Goal: Information Seeking & Learning: Learn about a topic

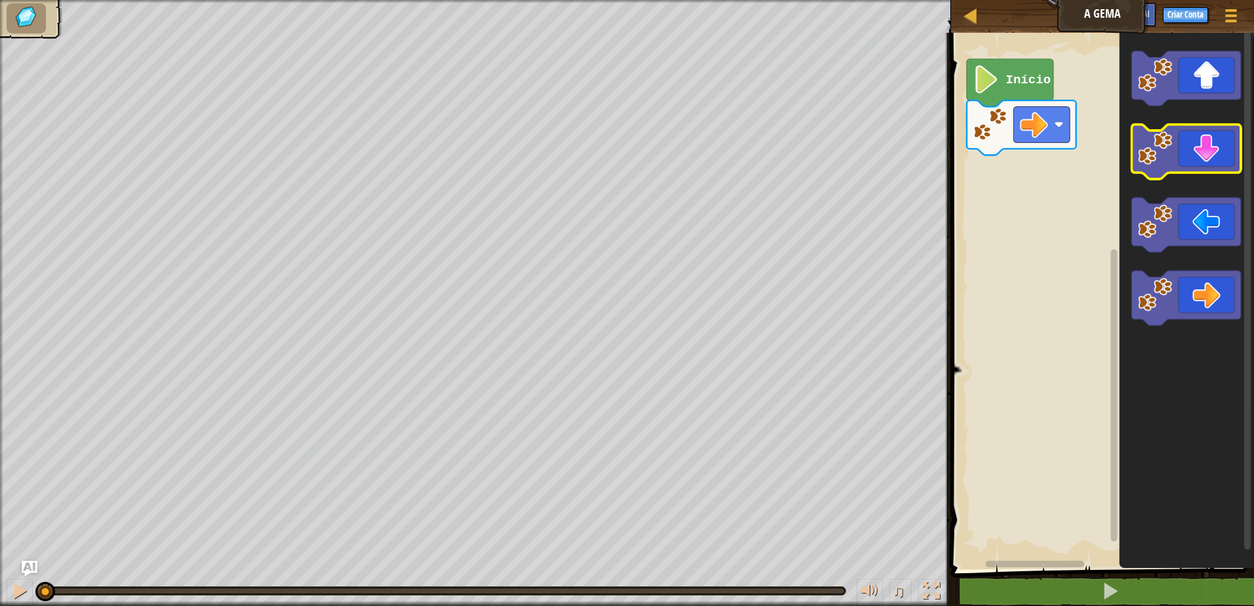
click at [1146, 153] on image "Espaço de trabalho do Blockly" at bounding box center [1155, 148] width 34 height 34
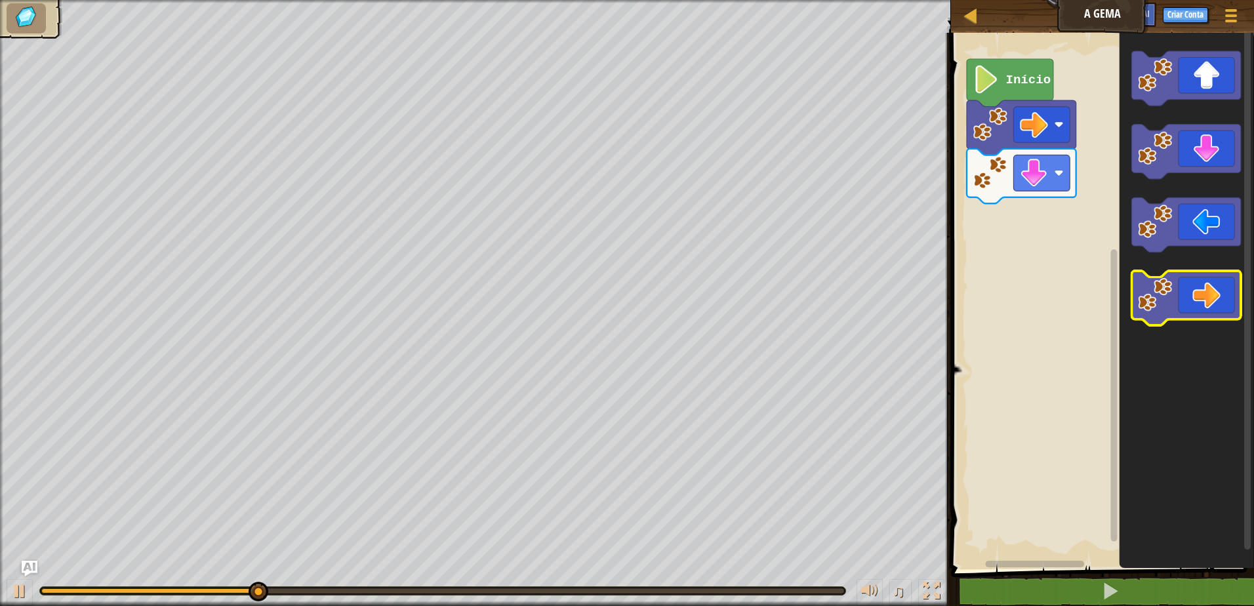
click at [1207, 296] on icon "Espaço de trabalho do Blockly" at bounding box center [1186, 298] width 110 height 54
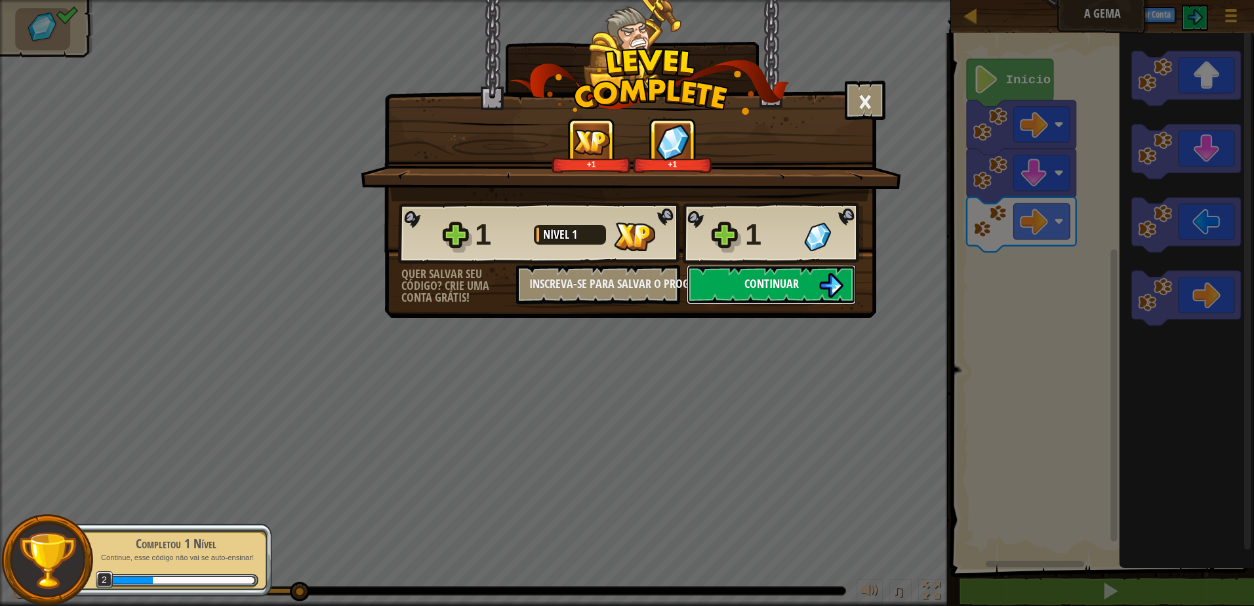
click at [828, 283] on img at bounding box center [830, 285] width 25 height 25
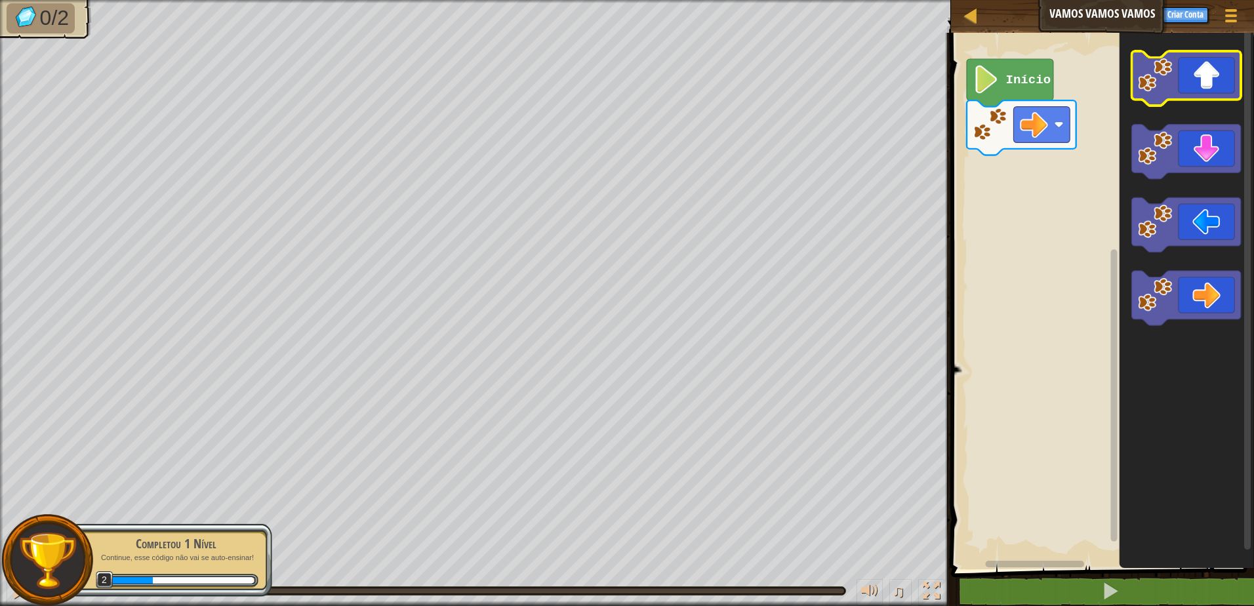
click at [1218, 71] on icon "Espaço de trabalho do Blockly" at bounding box center [1186, 78] width 110 height 54
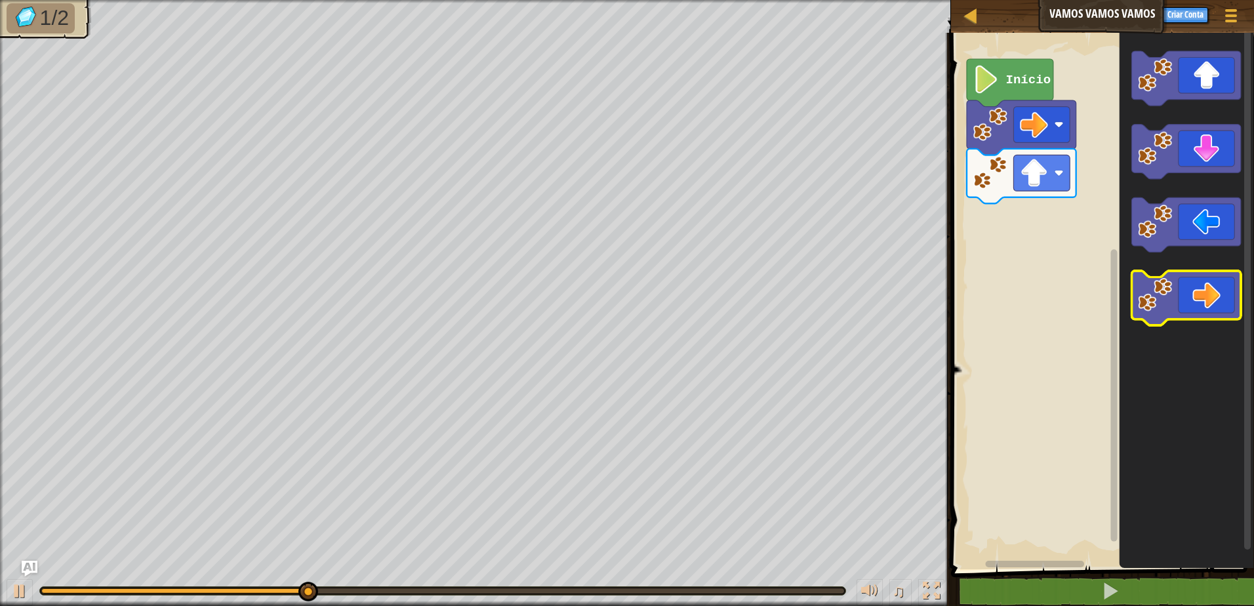
click at [1159, 283] on image "Espaço de trabalho do Blockly" at bounding box center [1155, 295] width 34 height 34
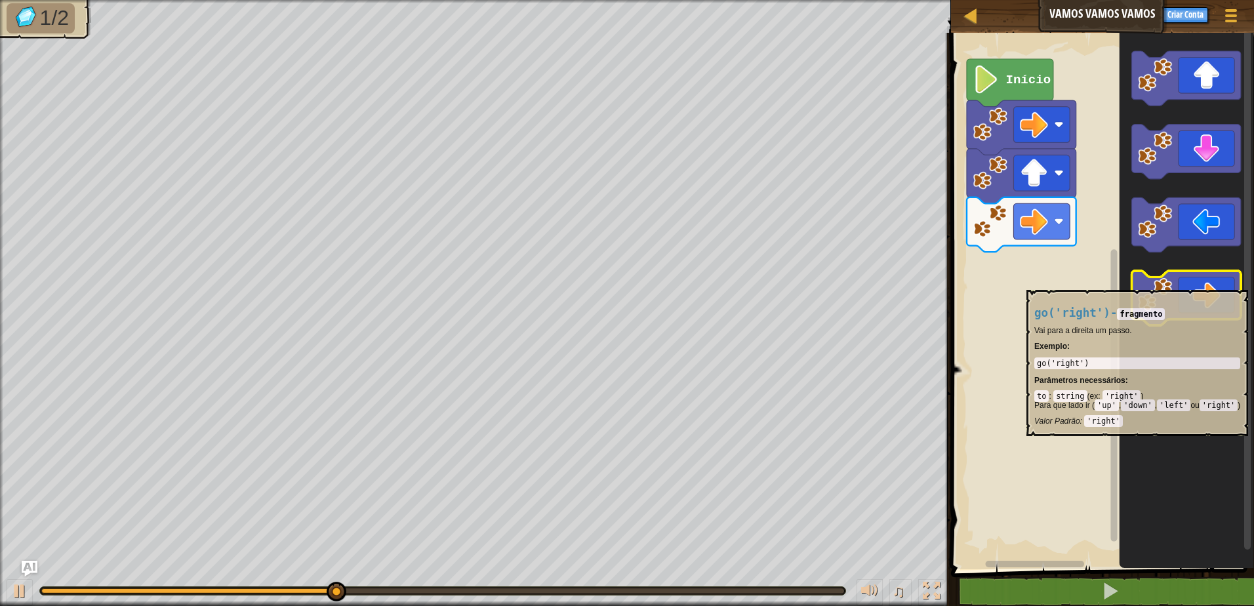
click at [1159, 283] on image "Espaço de trabalho do Blockly" at bounding box center [1155, 295] width 34 height 34
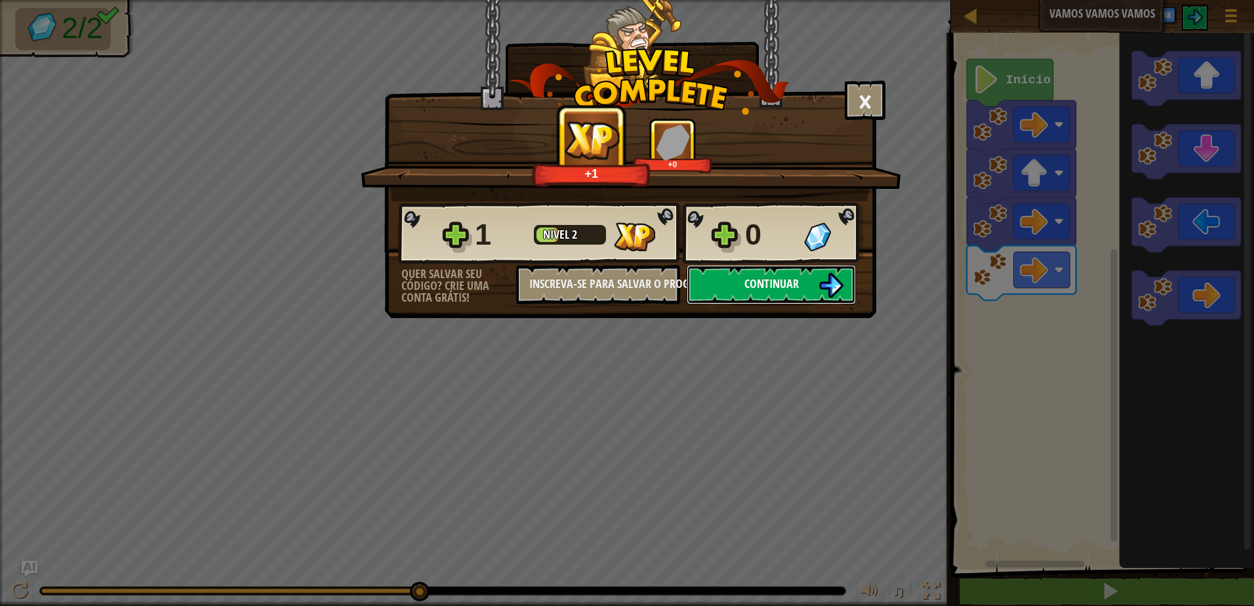
click at [805, 289] on button "Continuar" at bounding box center [771, 284] width 169 height 39
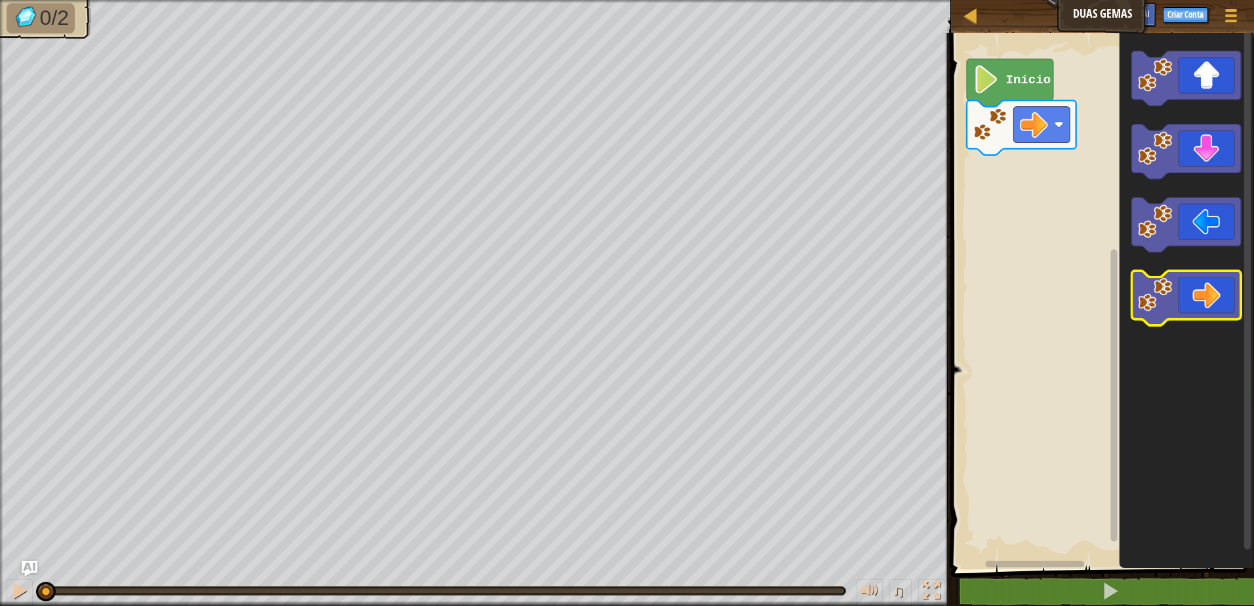
click at [1196, 306] on icon "Espaço de trabalho do Blockly" at bounding box center [1186, 298] width 110 height 54
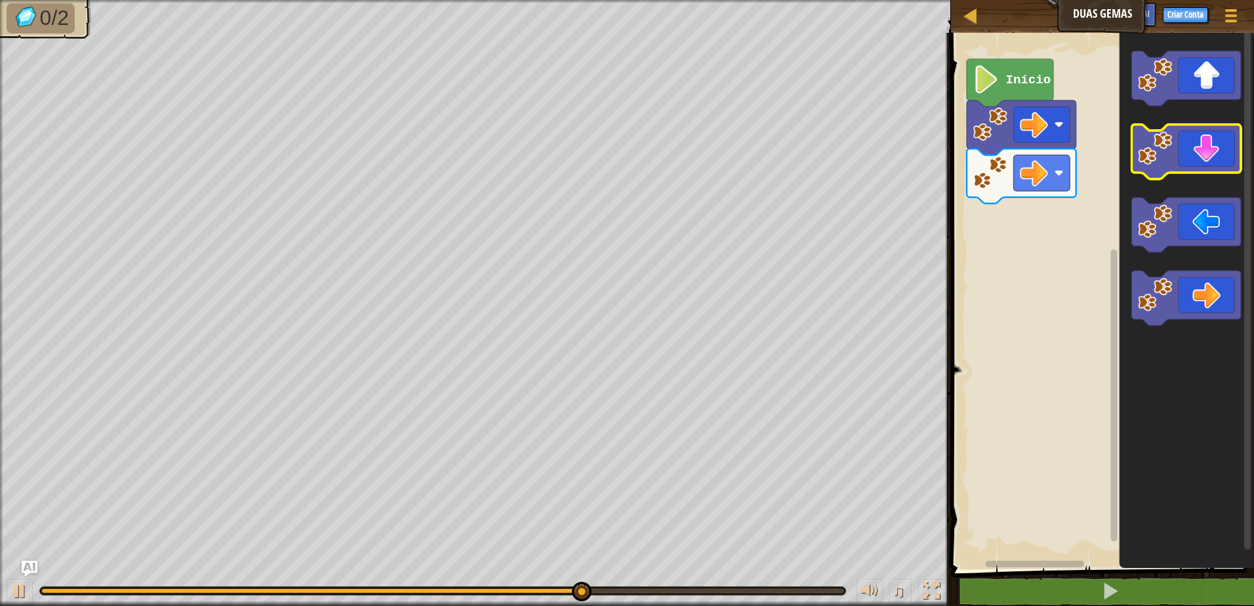
click at [1195, 152] on icon "Espaço de trabalho do Blockly" at bounding box center [1186, 152] width 110 height 54
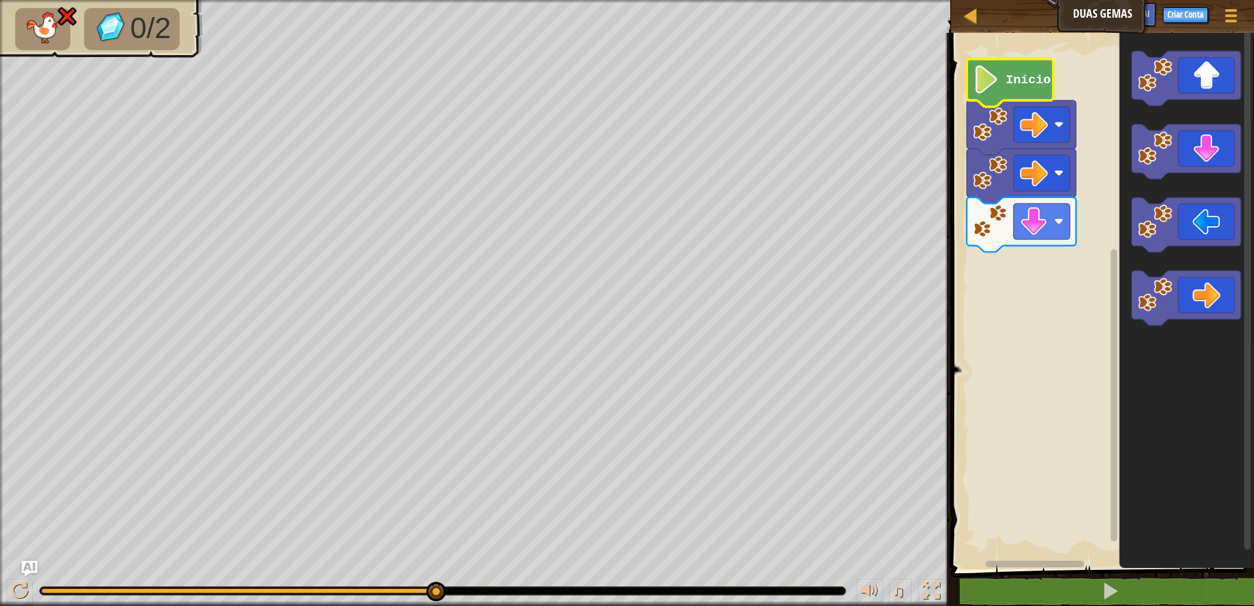
click at [1025, 89] on icon "Espaço de trabalho do Blockly" at bounding box center [1010, 83] width 87 height 48
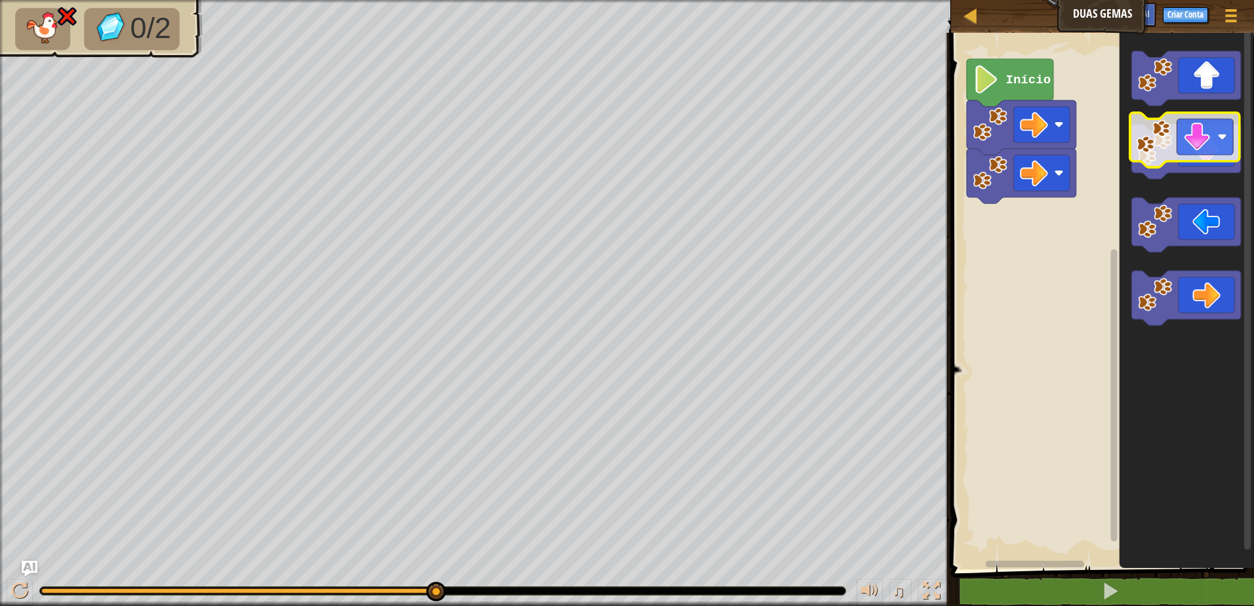
click at [1214, 119] on icon "Espaço de trabalho do Blockly" at bounding box center [1186, 297] width 134 height 543
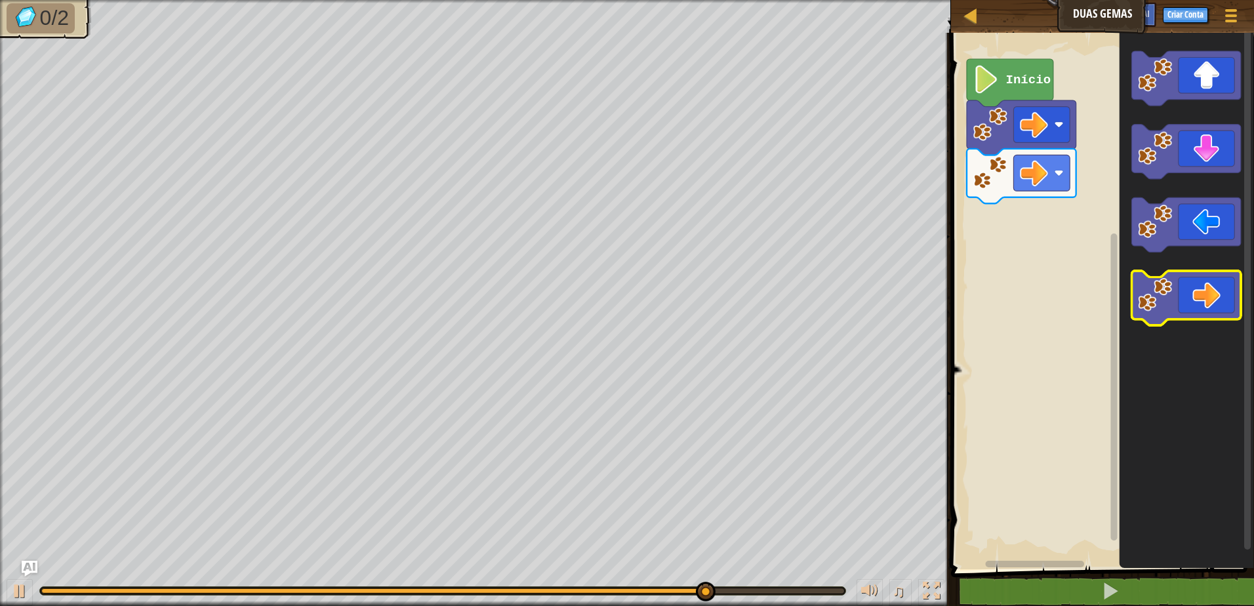
click at [1181, 304] on icon "Espaço de trabalho do Blockly" at bounding box center [1186, 298] width 110 height 54
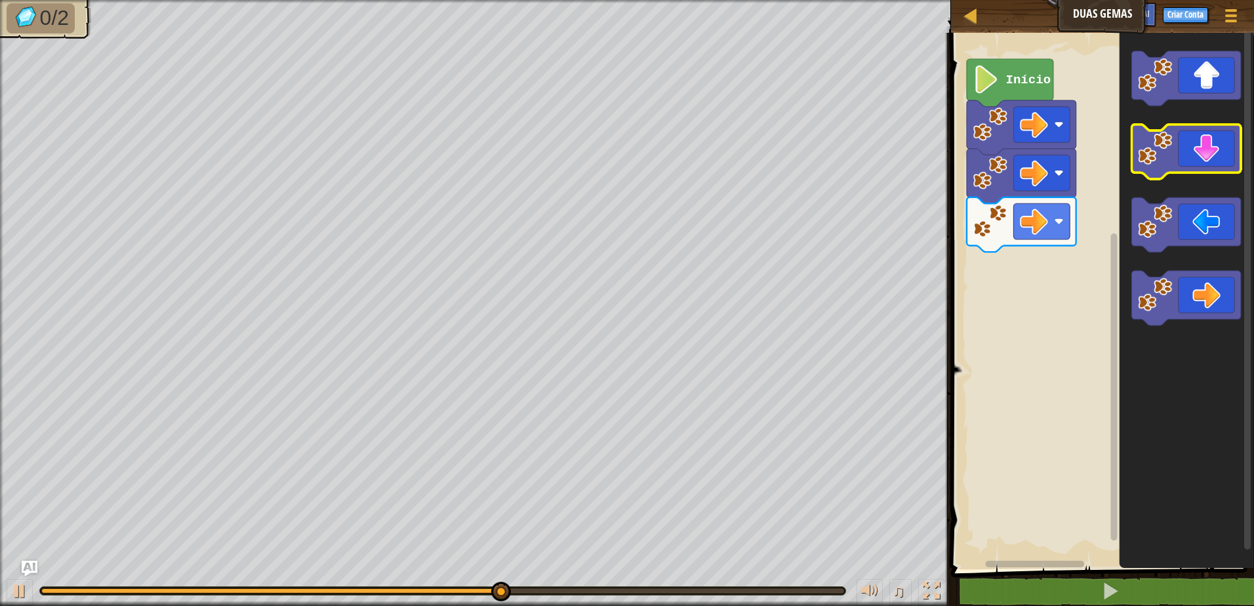
click at [1195, 146] on icon "Espaço de trabalho do Blockly" at bounding box center [1186, 152] width 110 height 54
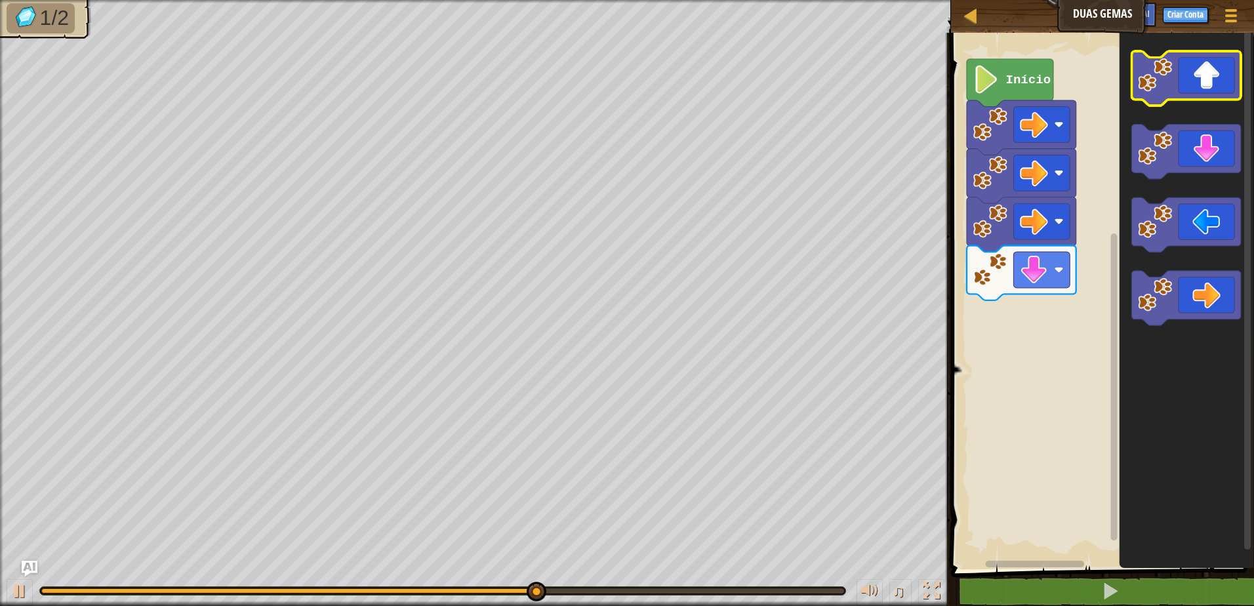
click at [1180, 65] on icon "Espaço de trabalho do Blockly" at bounding box center [1186, 78] width 110 height 54
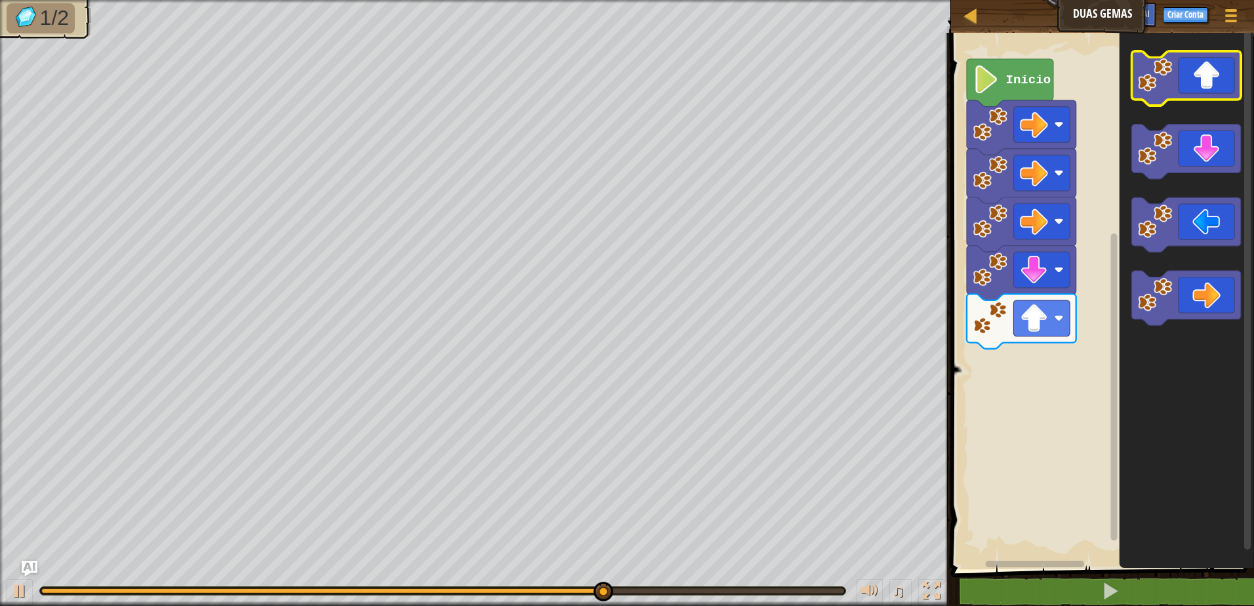
click at [1180, 65] on icon "Espaço de trabalho do Blockly" at bounding box center [1186, 78] width 110 height 54
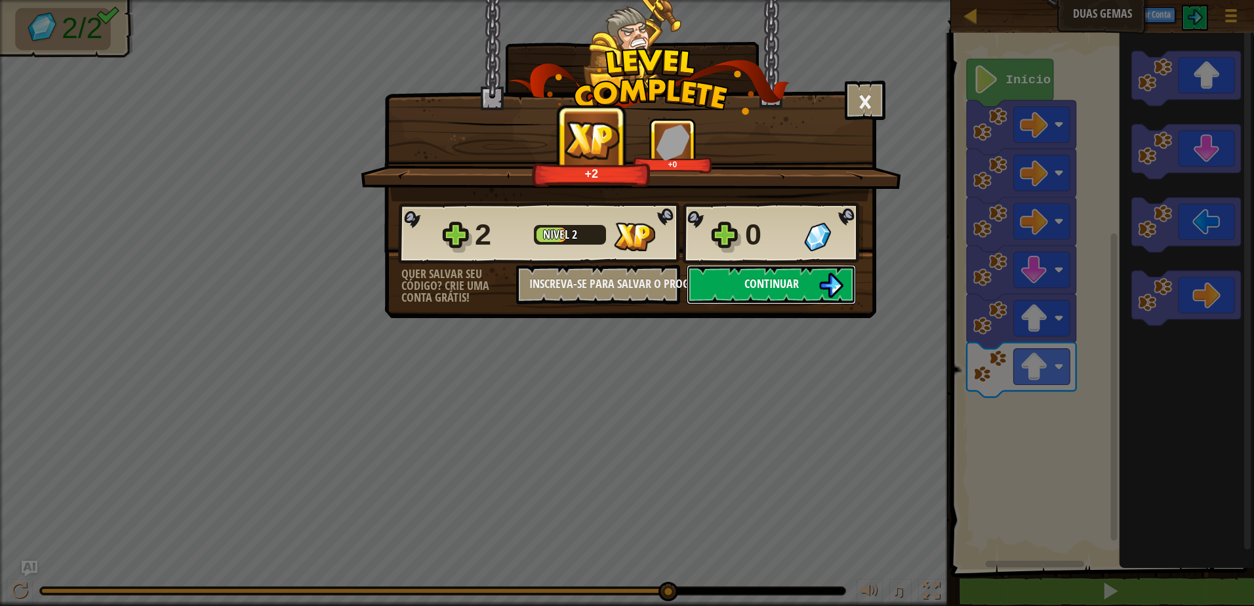
click at [719, 279] on button "Continuar" at bounding box center [771, 284] width 169 height 39
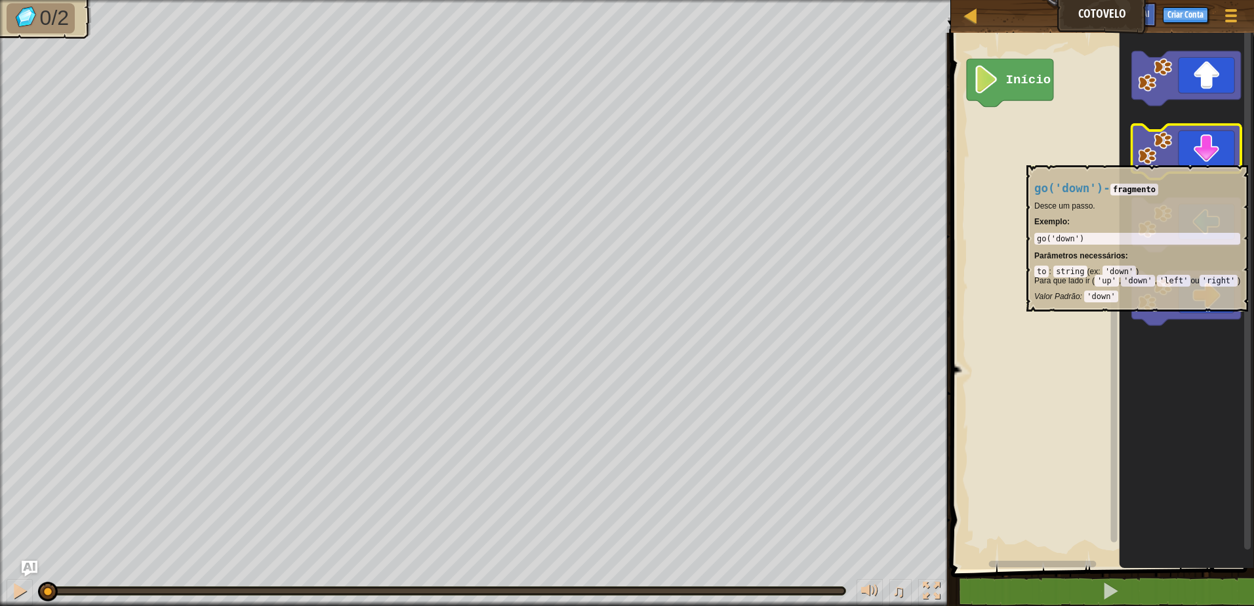
click at [1180, 158] on icon "Espaço de trabalho do Blockly" at bounding box center [1186, 152] width 110 height 54
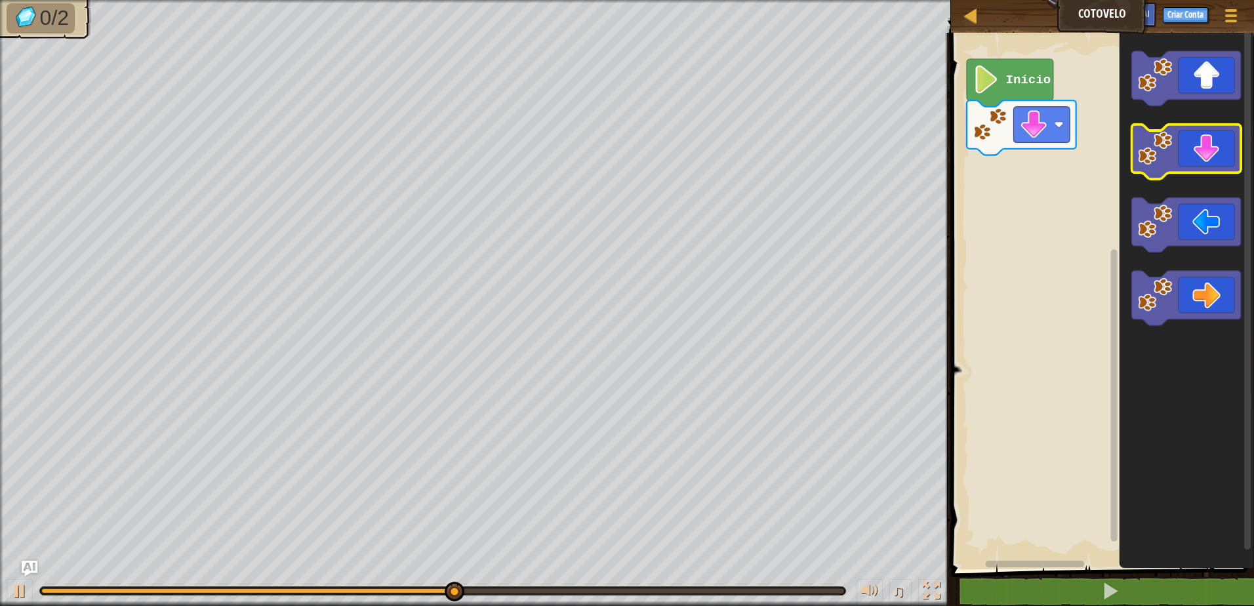
click at [1181, 163] on icon "Espaço de trabalho do Blockly" at bounding box center [1186, 152] width 110 height 54
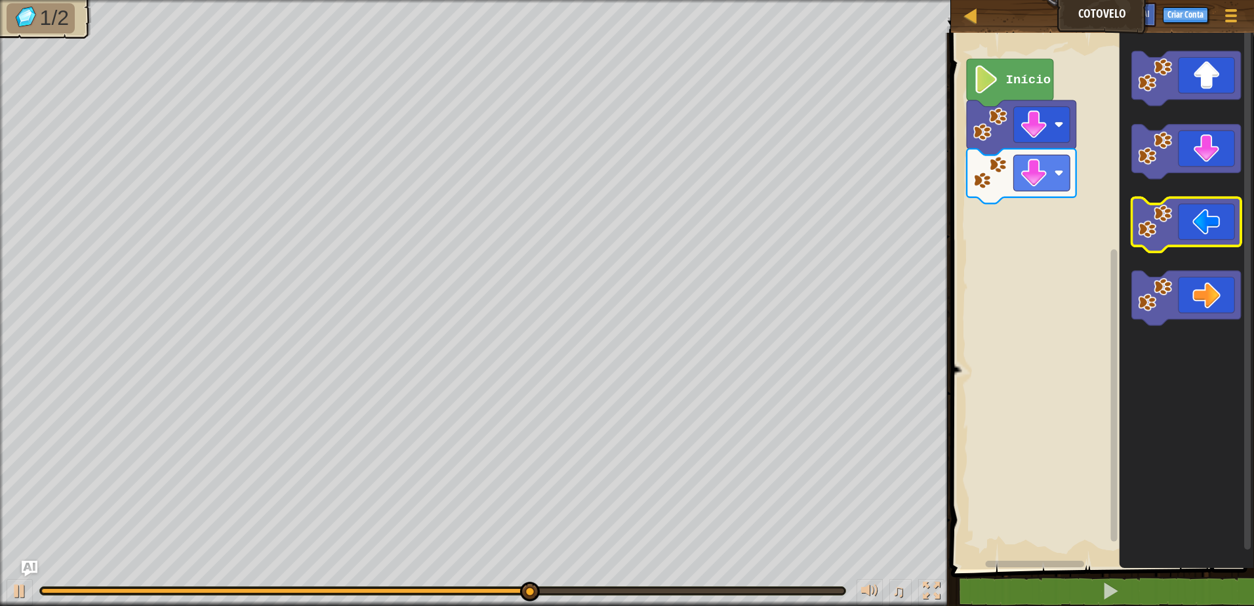
click at [1185, 227] on icon "Espaço de trabalho do Blockly" at bounding box center [1186, 225] width 110 height 54
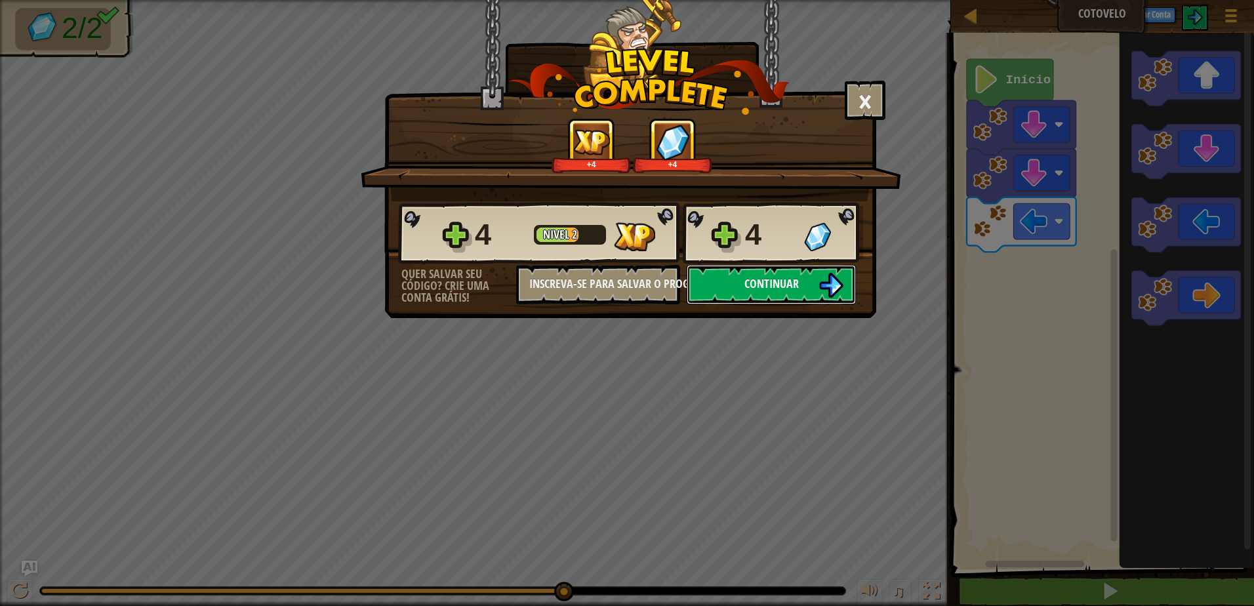
click at [770, 277] on span "Continuar" at bounding box center [771, 283] width 54 height 16
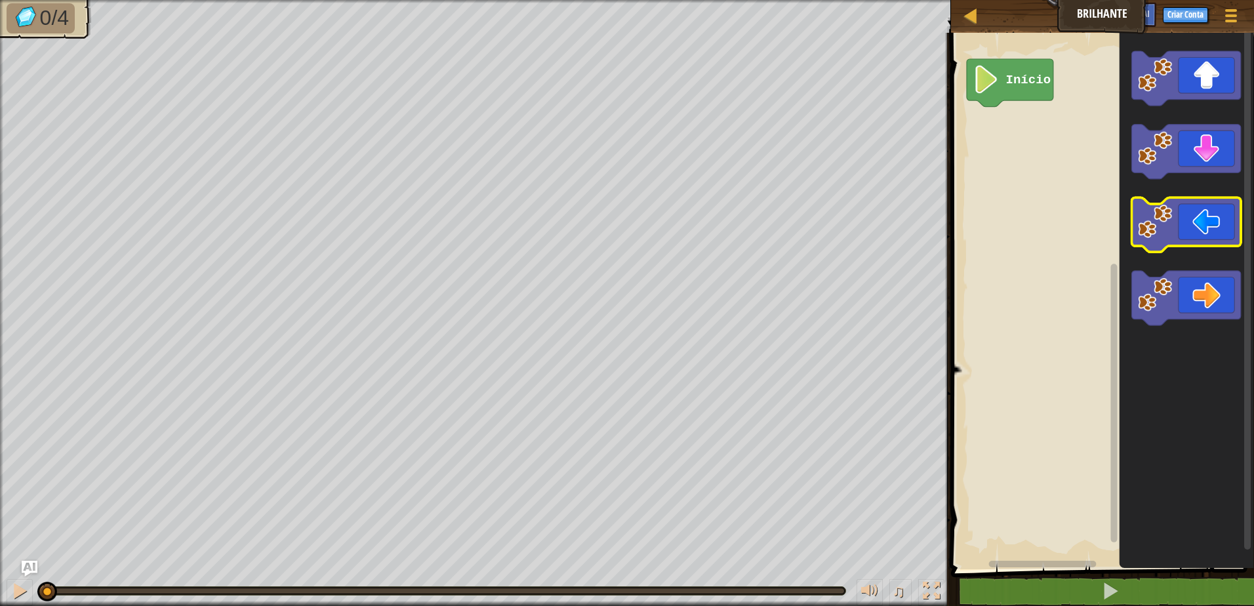
click at [1205, 247] on rect "Espaço de trabalho do Blockly" at bounding box center [1186, 225] width 110 height 54
click at [1201, 224] on icon "Espaço de trabalho do Blockly" at bounding box center [1186, 225] width 110 height 54
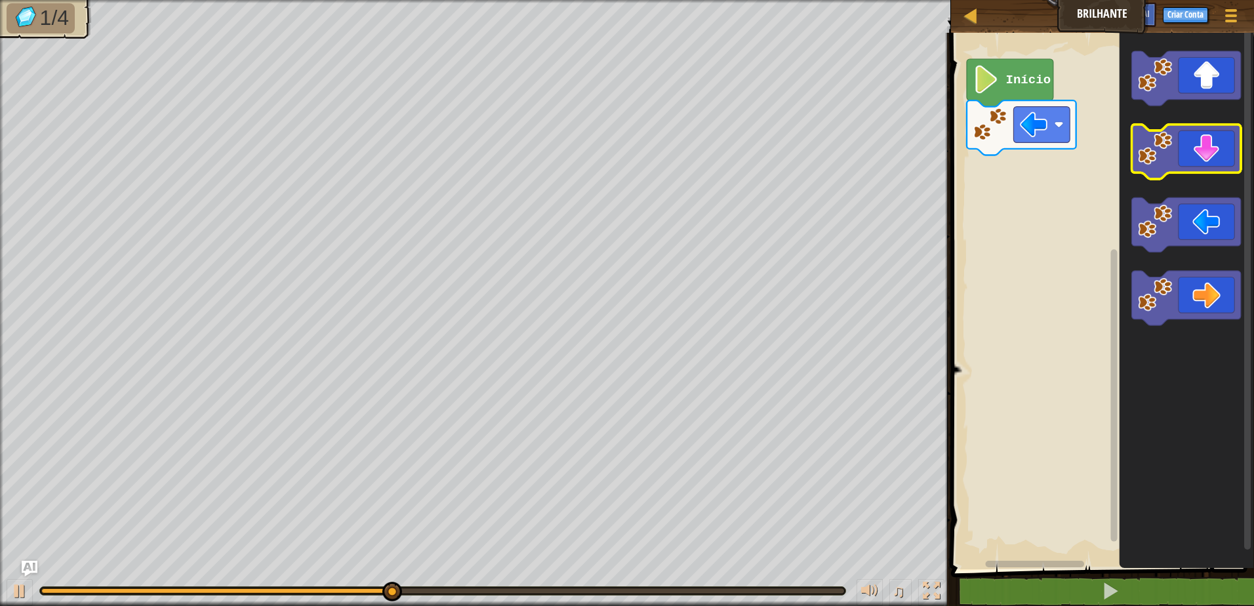
click at [1192, 151] on icon "Espaço de trabalho do Blockly" at bounding box center [1186, 152] width 110 height 54
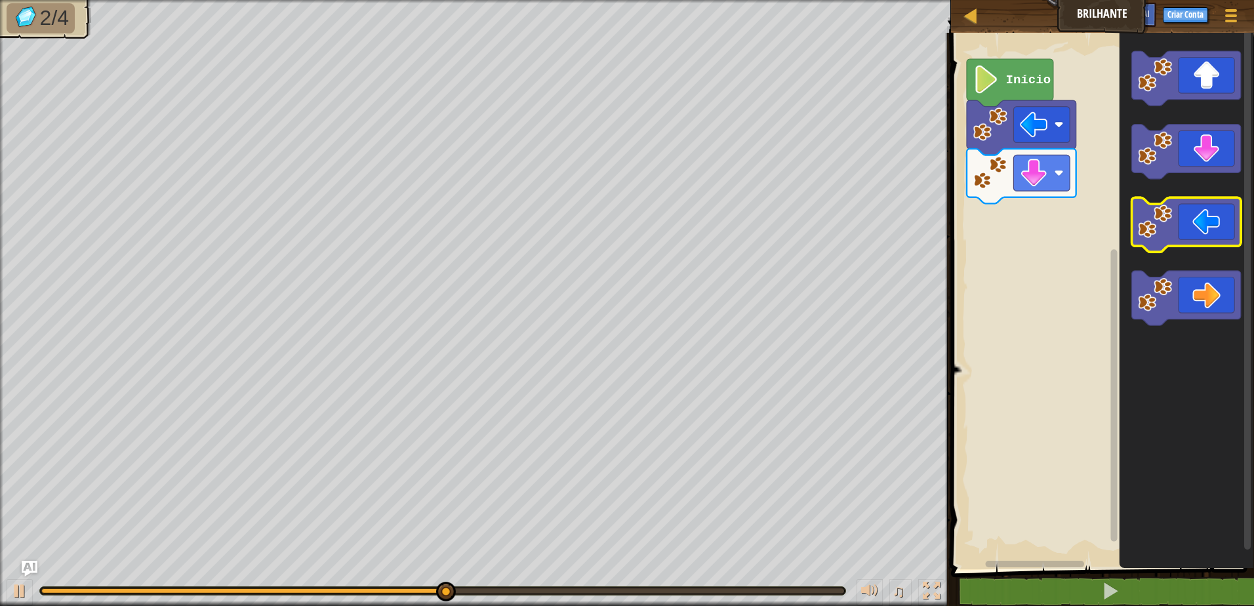
click at [1201, 234] on icon "Espaço de trabalho do Blockly" at bounding box center [1186, 225] width 110 height 54
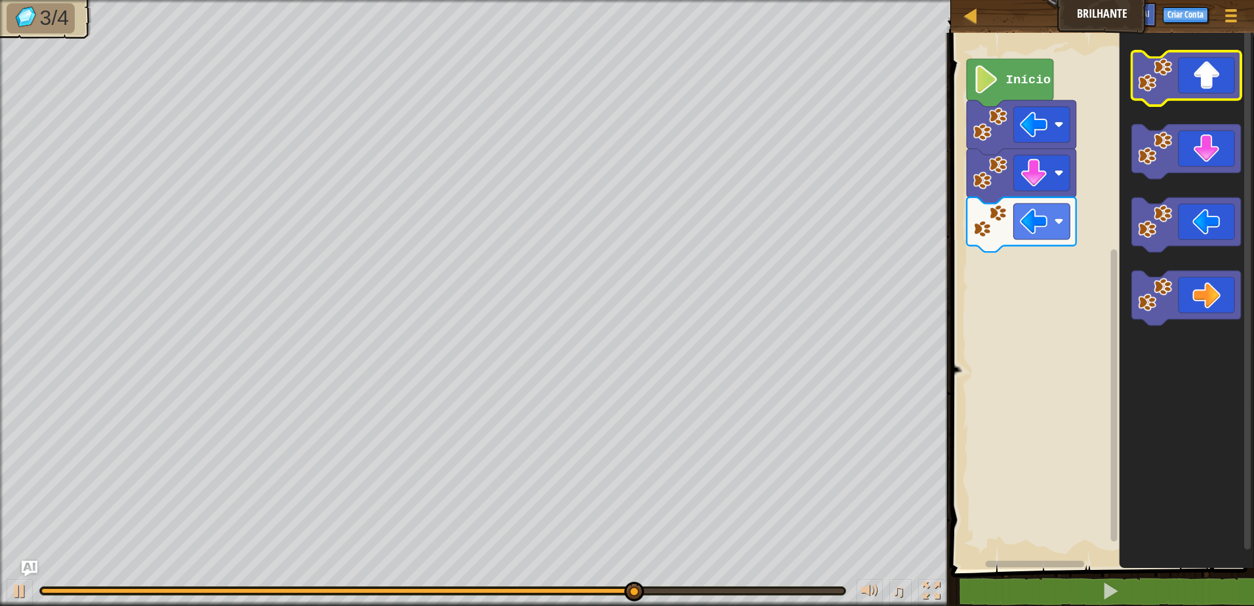
click at [1197, 94] on icon "Espaço de trabalho do Blockly" at bounding box center [1186, 78] width 110 height 54
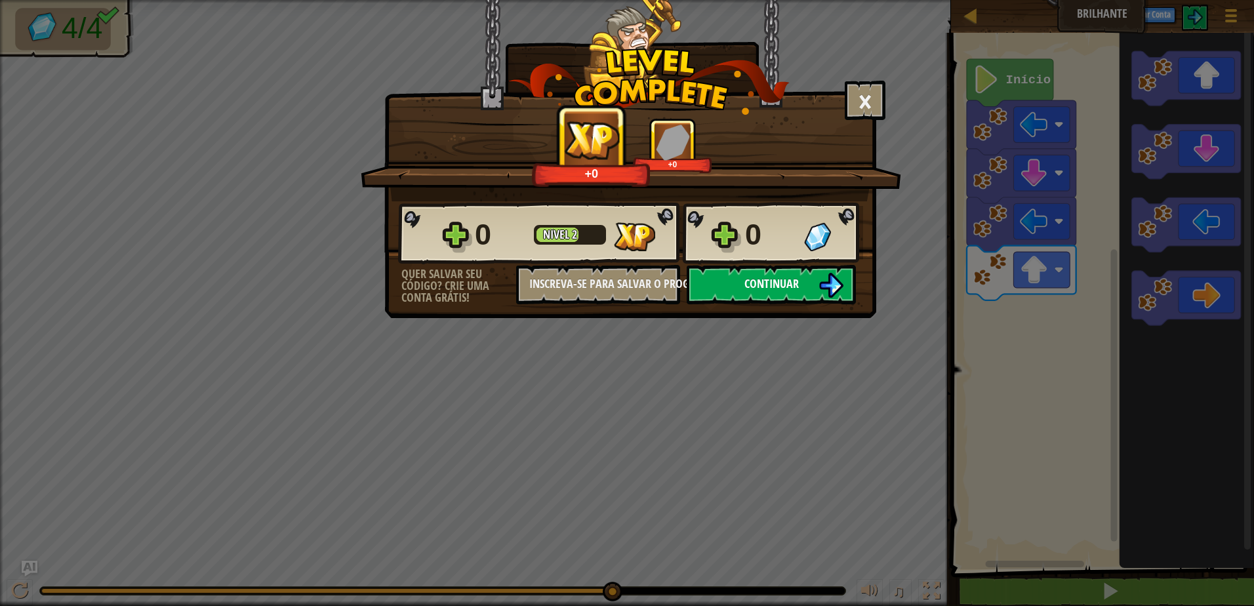
click at [728, 281] on button "Continuar" at bounding box center [771, 284] width 169 height 39
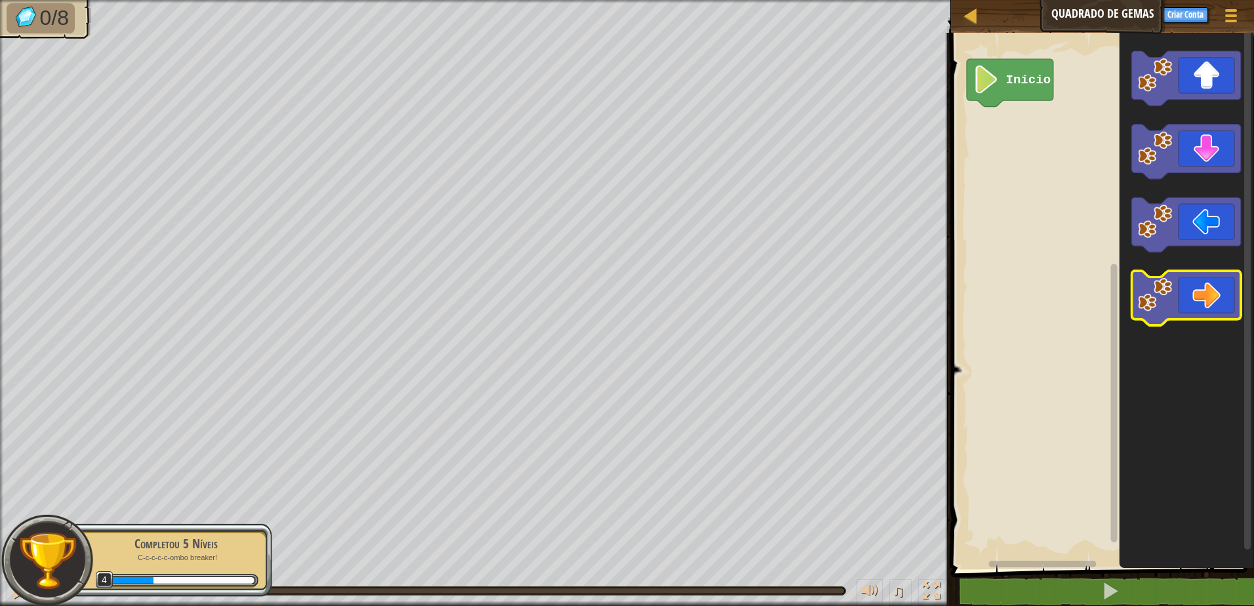
click at [1194, 296] on icon "Espaço de trabalho do Blockly" at bounding box center [1186, 298] width 110 height 54
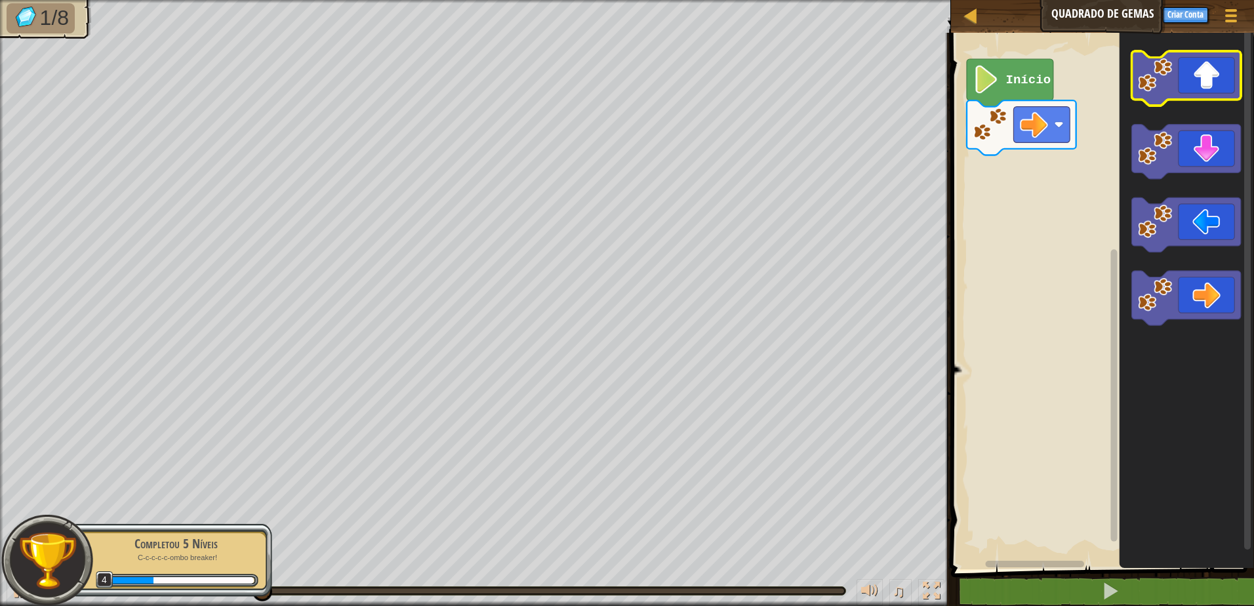
click at [1169, 81] on image "Espaço de trabalho do Blockly" at bounding box center [1155, 75] width 34 height 34
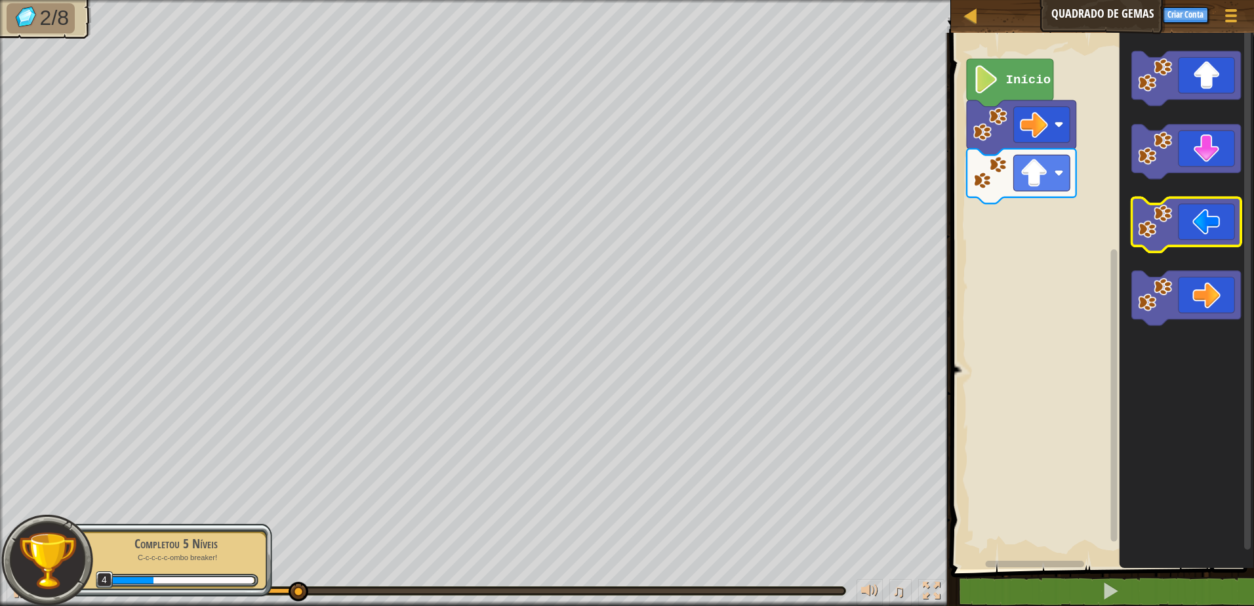
click at [1186, 221] on icon "Espaço de trabalho do Blockly" at bounding box center [1186, 225] width 110 height 54
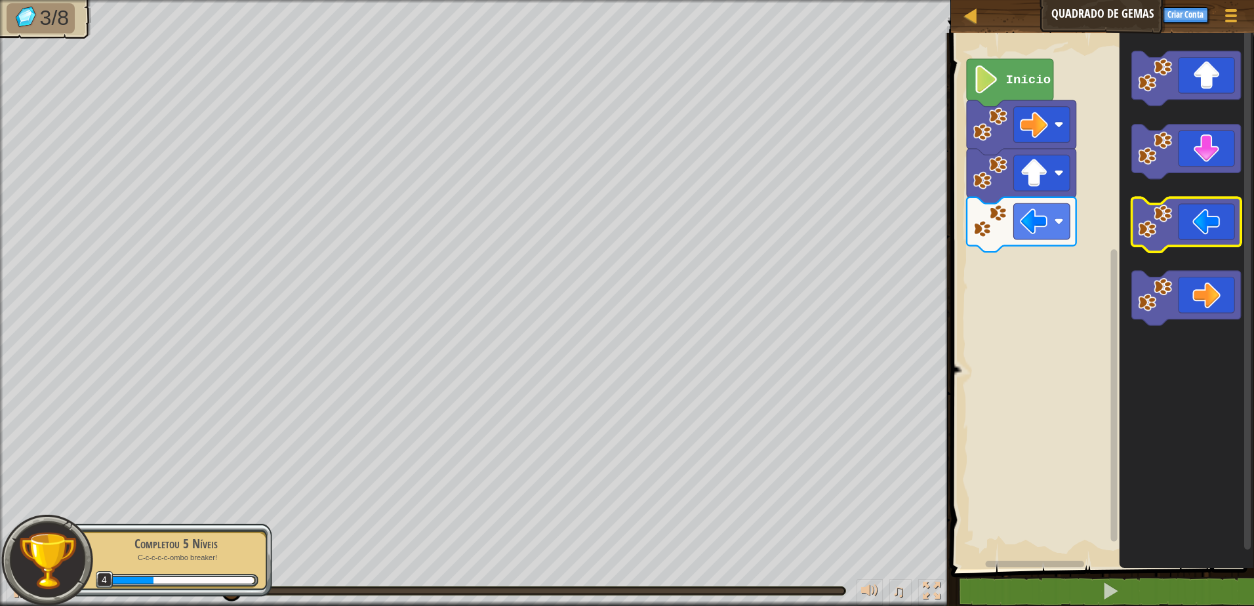
click at [1186, 221] on icon "Espaço de trabalho do Blockly" at bounding box center [1186, 225] width 110 height 54
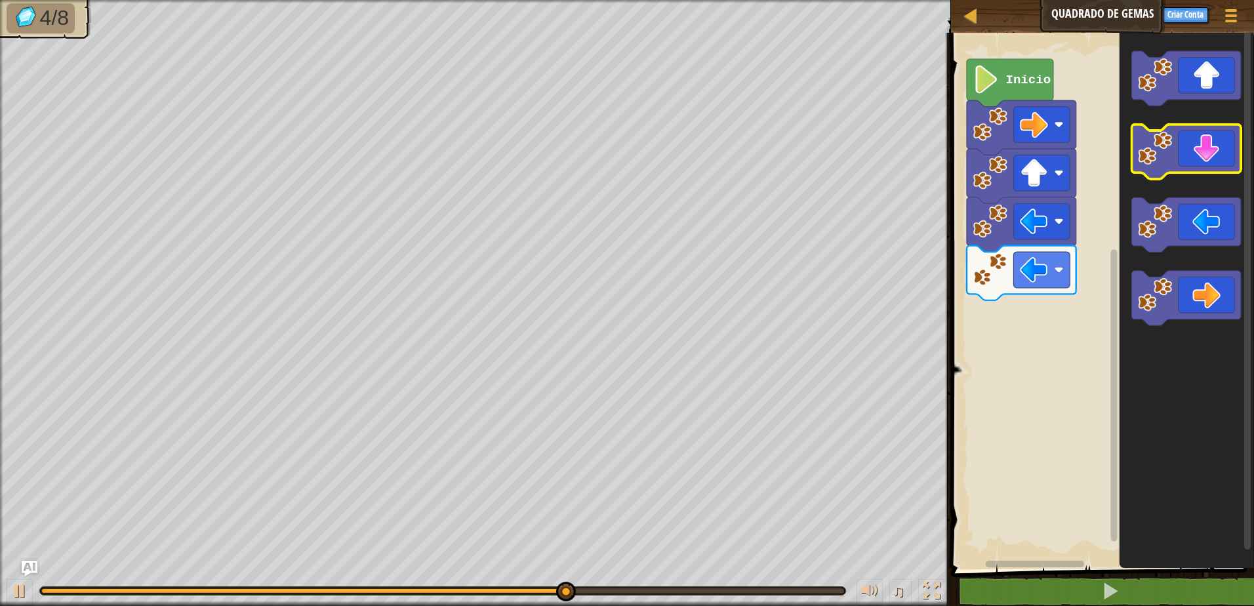
click at [1199, 145] on icon "Espaço de trabalho do Blockly" at bounding box center [1186, 152] width 110 height 54
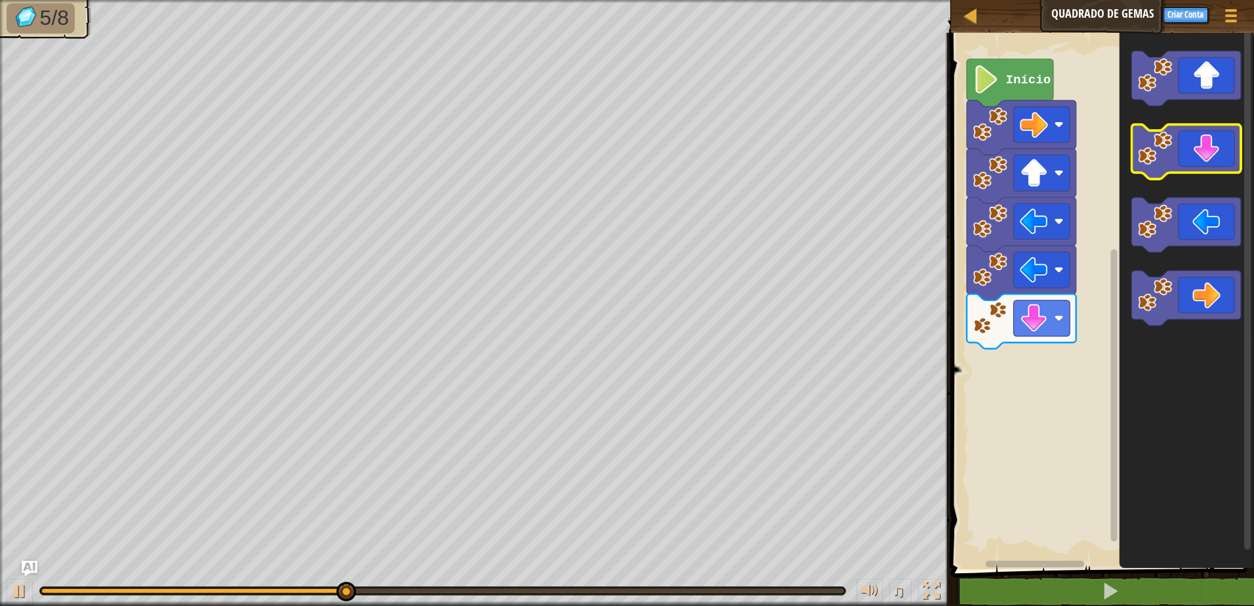
click at [1199, 144] on icon "Espaço de trabalho do Blockly" at bounding box center [1186, 152] width 110 height 54
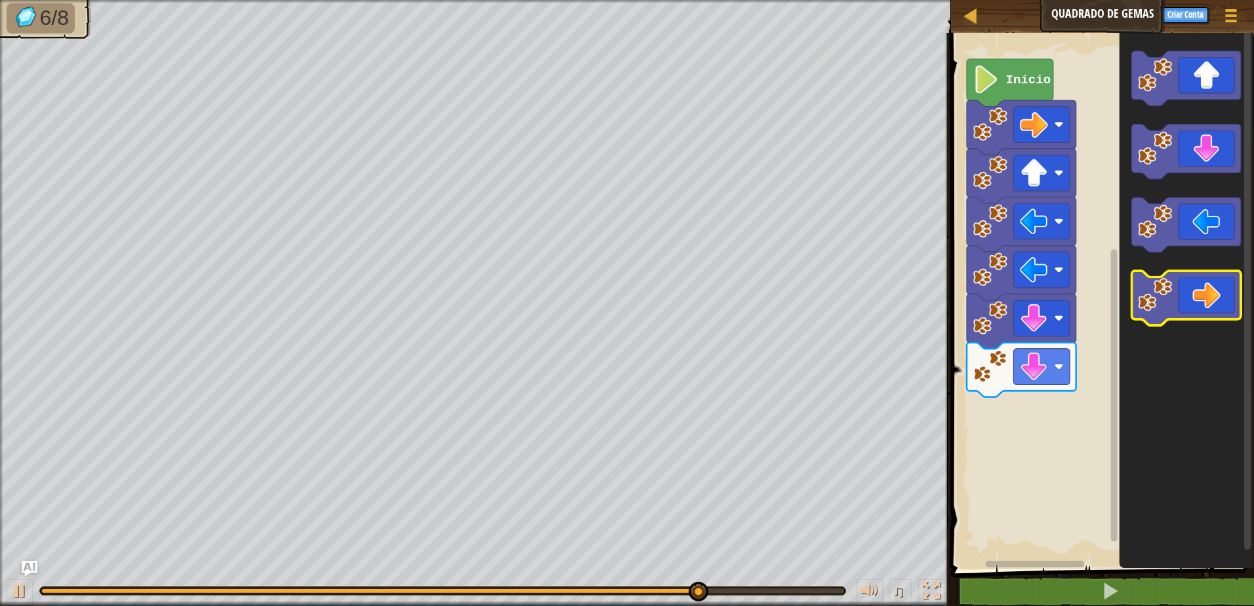
click at [1198, 285] on icon "Espaço de trabalho do Blockly" at bounding box center [1186, 298] width 110 height 54
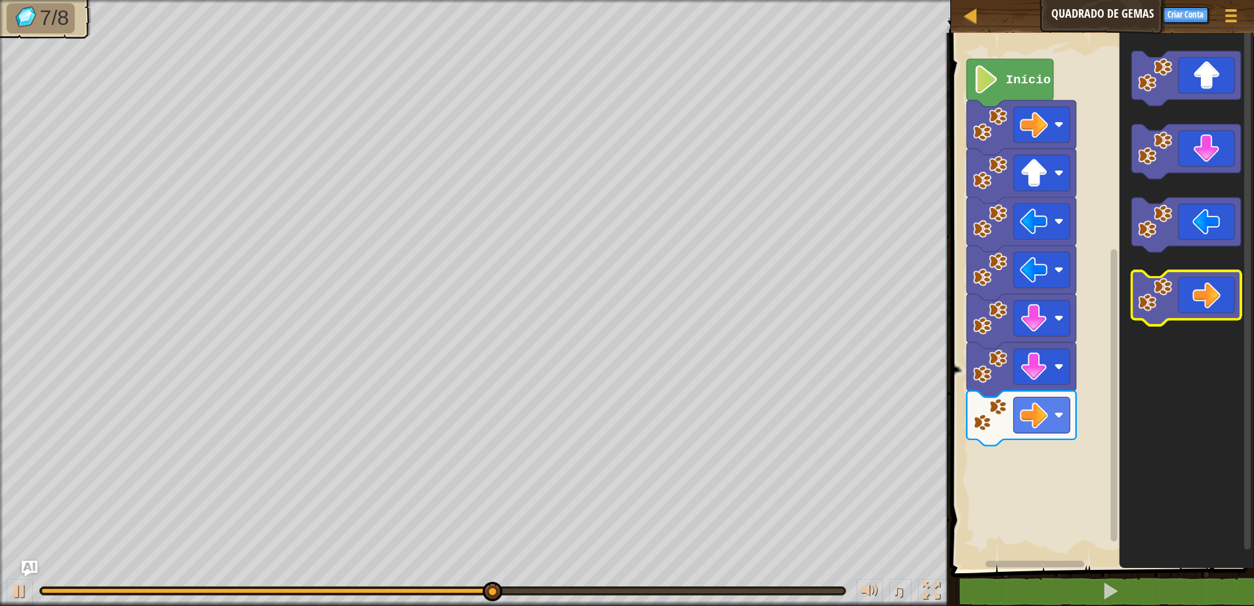
click at [1198, 285] on icon "Espaço de trabalho do Blockly" at bounding box center [1186, 298] width 110 height 54
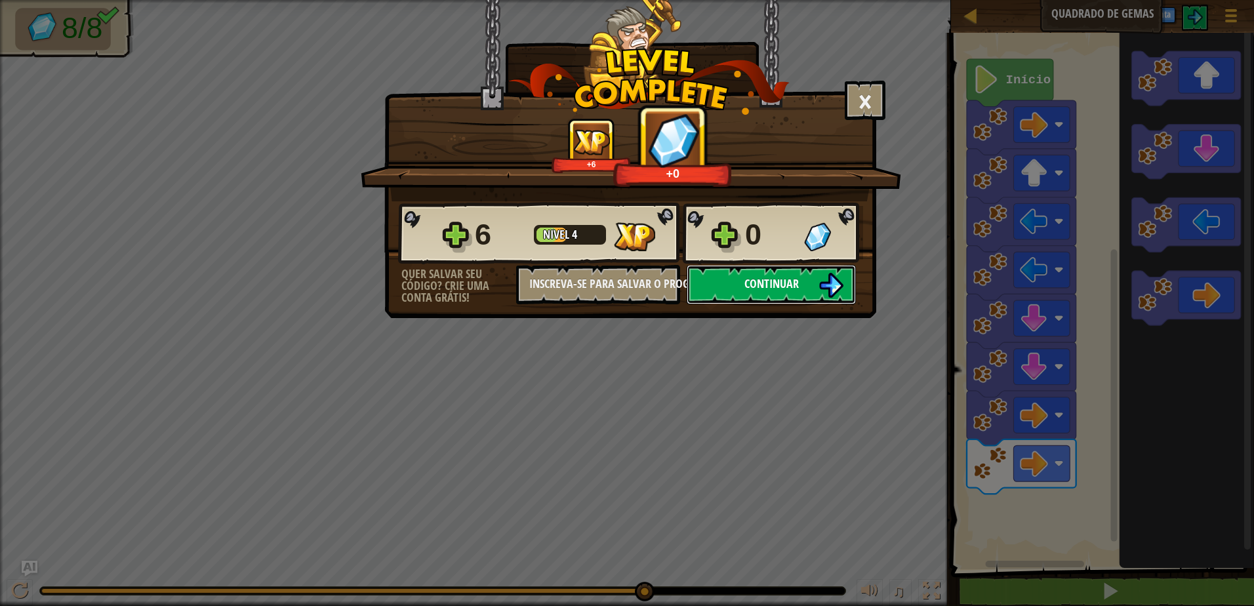
click at [817, 298] on button "Continuar" at bounding box center [771, 284] width 169 height 39
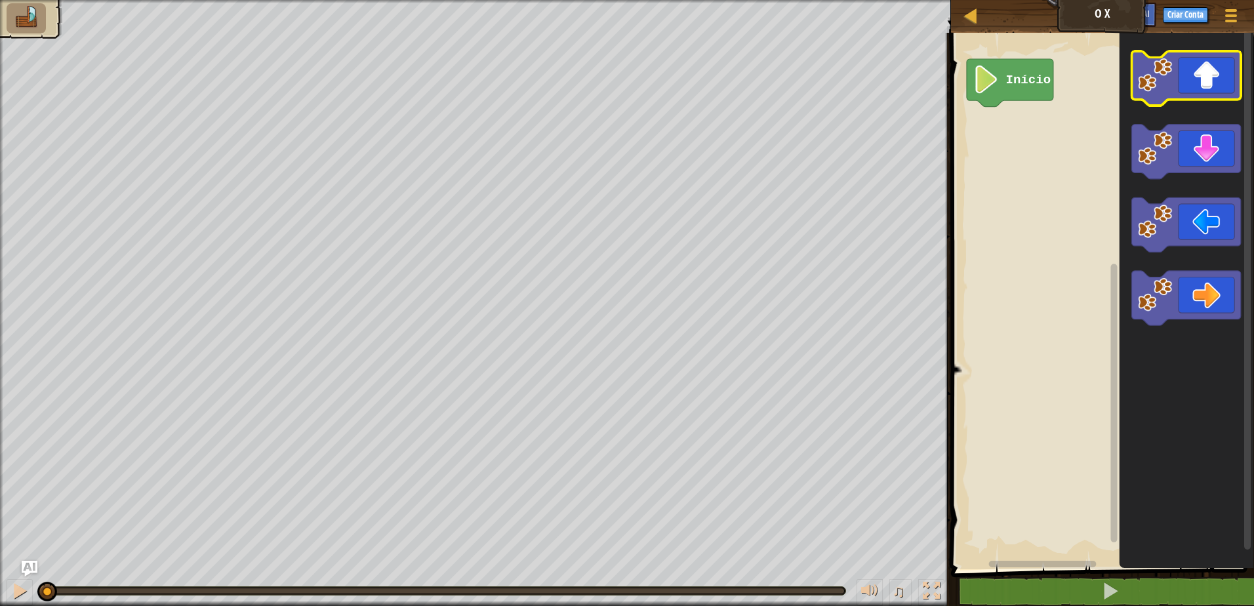
click at [1182, 85] on icon "Espaço de trabalho do Blockly" at bounding box center [1186, 78] width 110 height 54
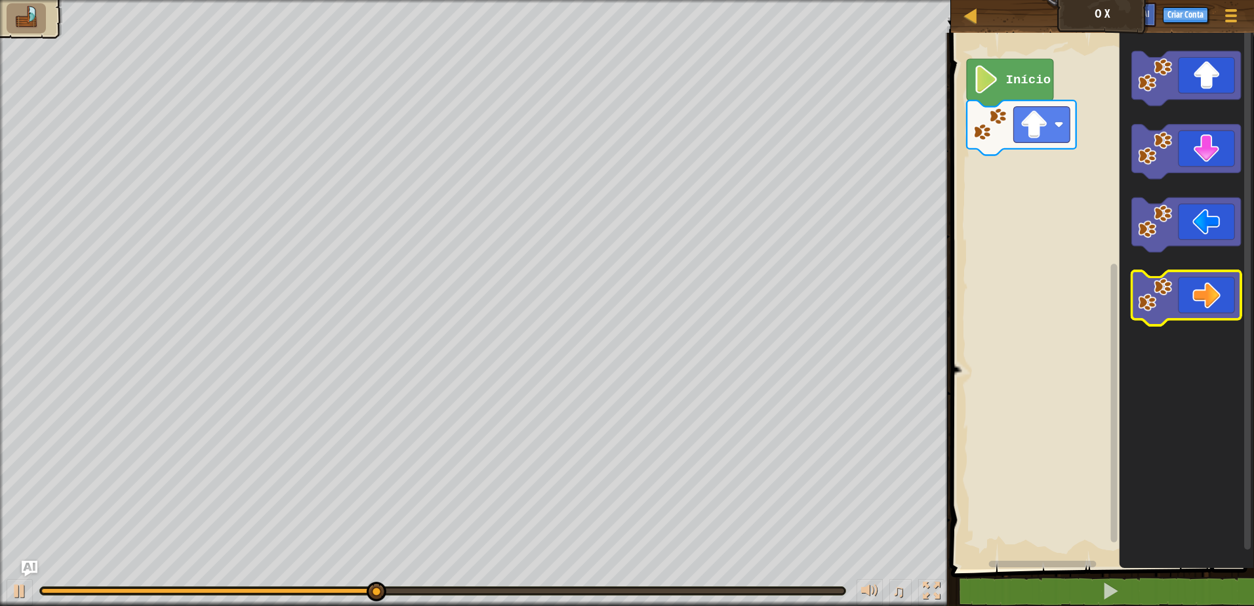
click at [1194, 295] on icon "Espaço de trabalho do Blockly" at bounding box center [1186, 298] width 110 height 54
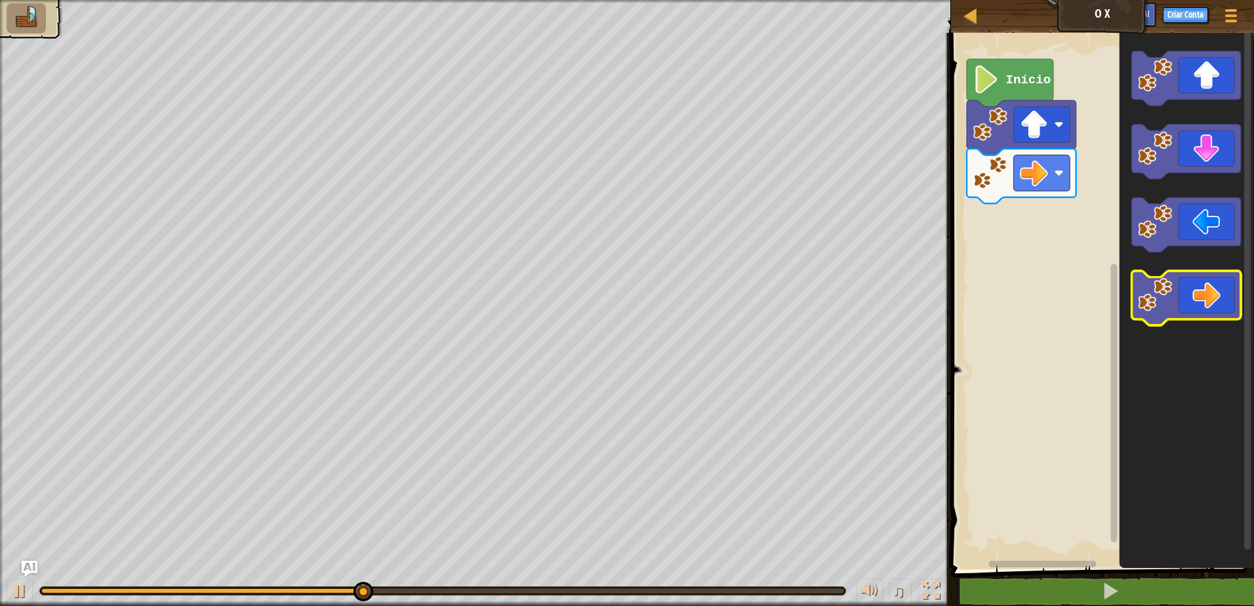
click at [1195, 298] on icon "Espaço de trabalho do Blockly" at bounding box center [1186, 298] width 110 height 54
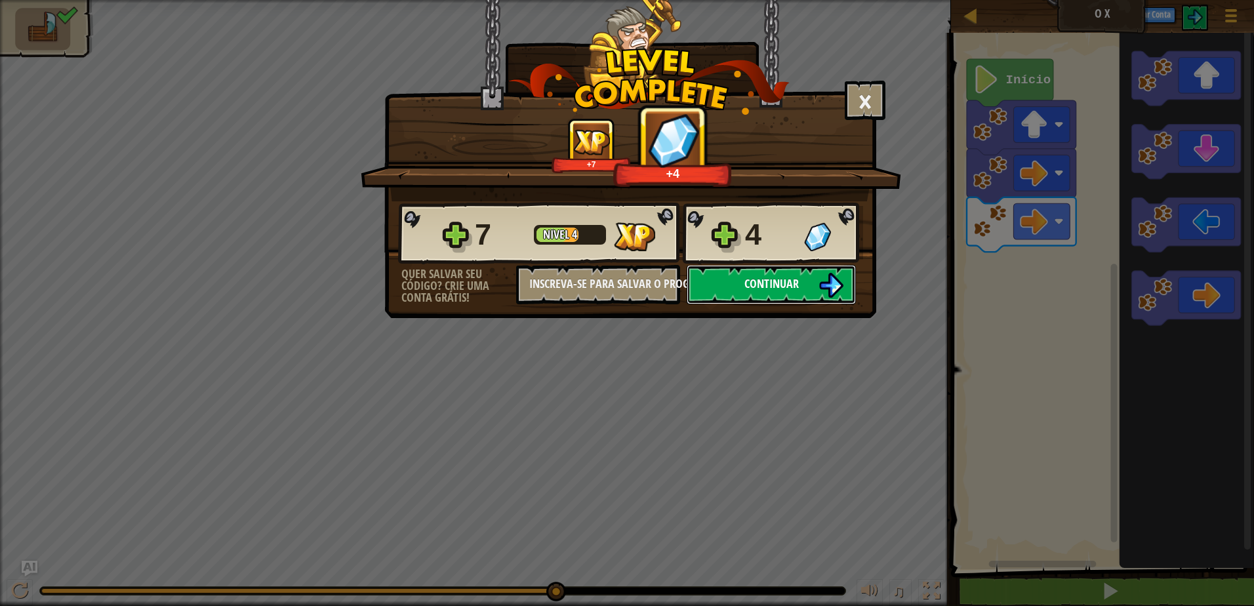
click at [769, 277] on span "Continuar" at bounding box center [771, 283] width 54 height 16
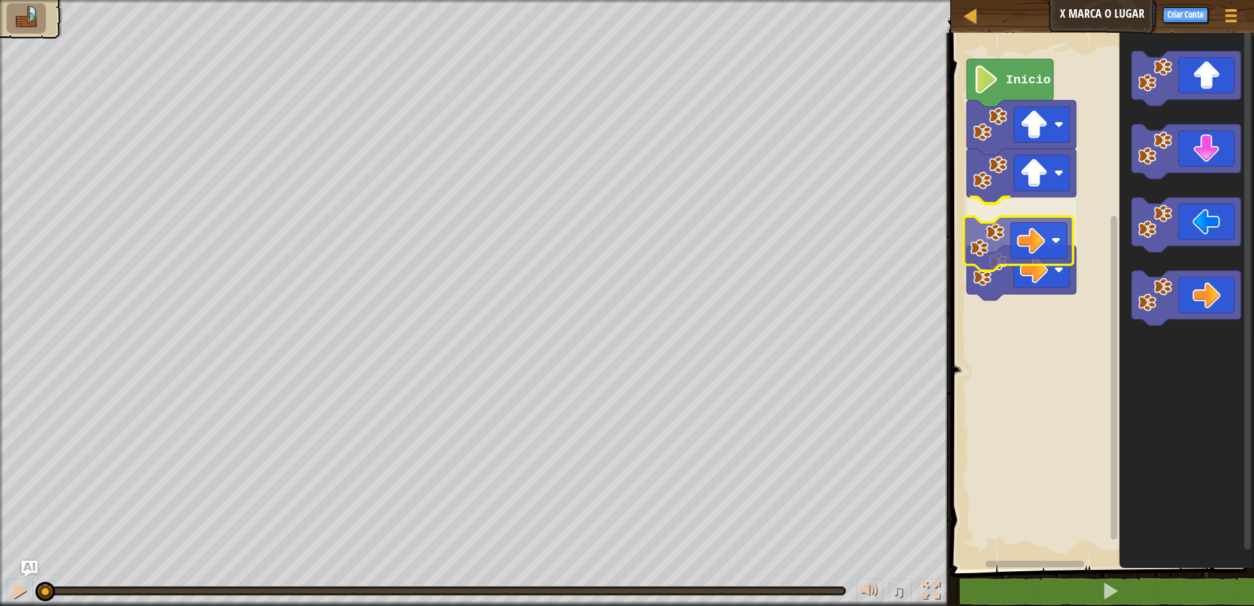
click at [1023, 239] on div "Início" at bounding box center [1100, 297] width 307 height 543
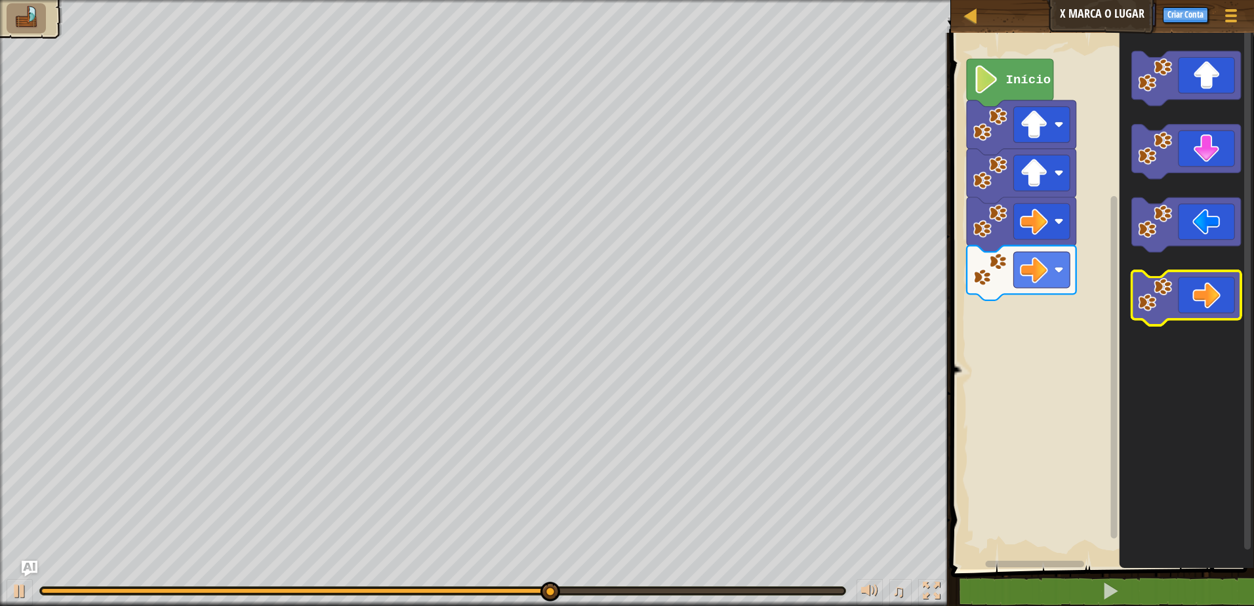
click at [1209, 287] on icon "Espaço de trabalho do Blockly" at bounding box center [1186, 298] width 110 height 54
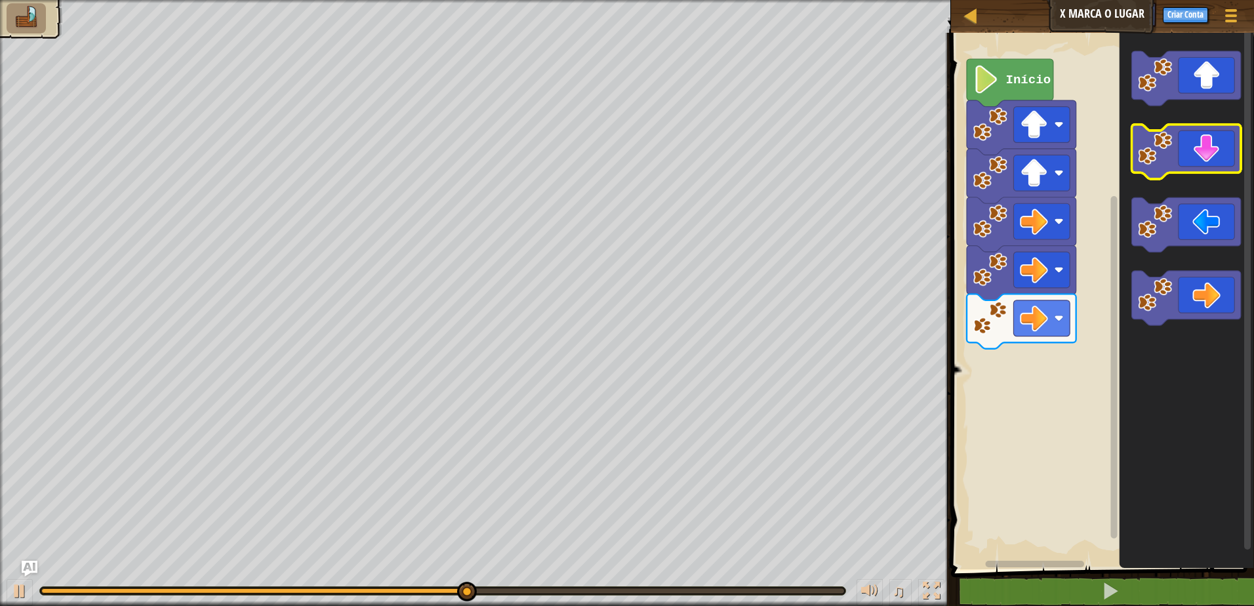
click at [1190, 163] on icon "Espaço de trabalho do Blockly" at bounding box center [1186, 152] width 110 height 54
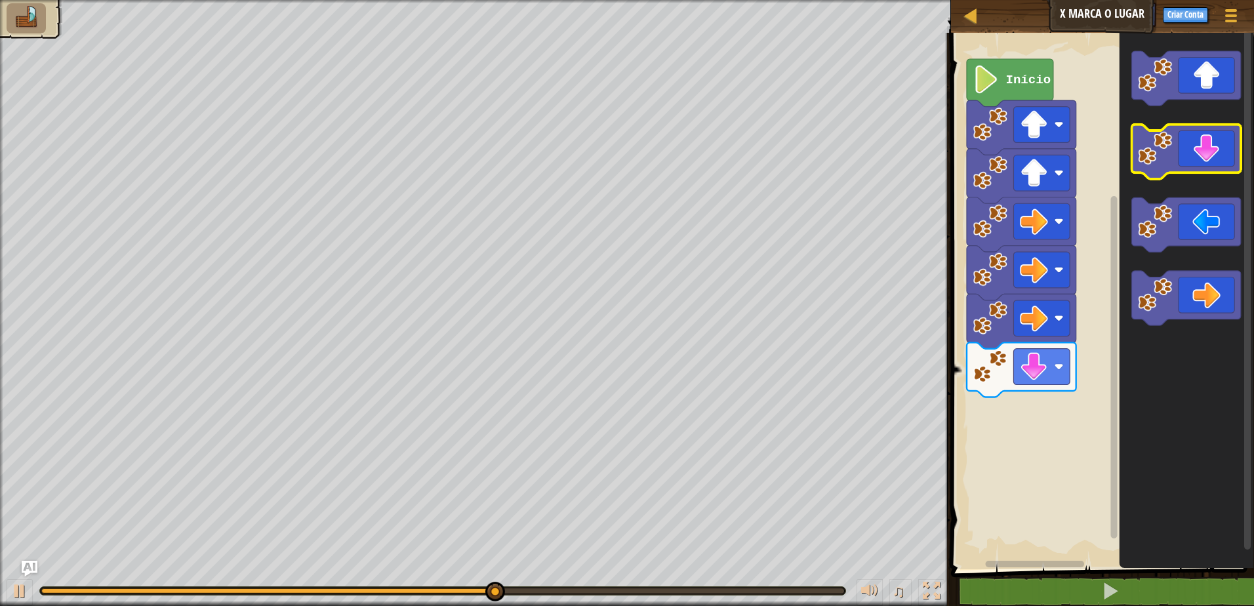
click at [1190, 163] on icon "Espaço de trabalho do Blockly" at bounding box center [1186, 152] width 110 height 54
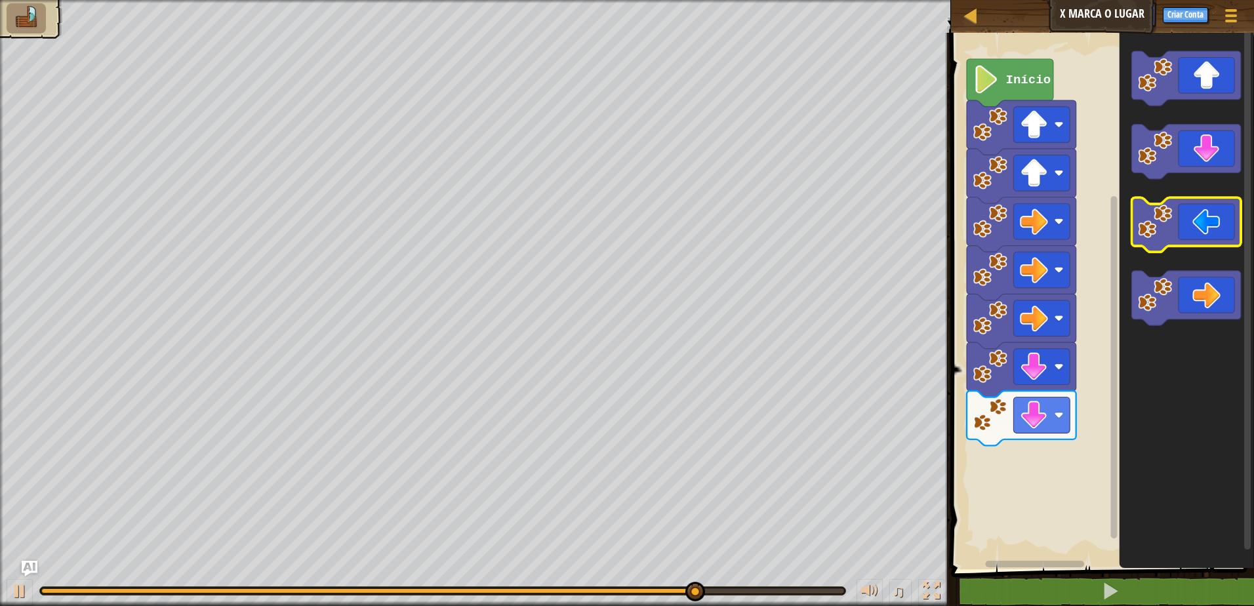
click at [1174, 224] on icon "Espaço de trabalho do Blockly" at bounding box center [1186, 225] width 110 height 54
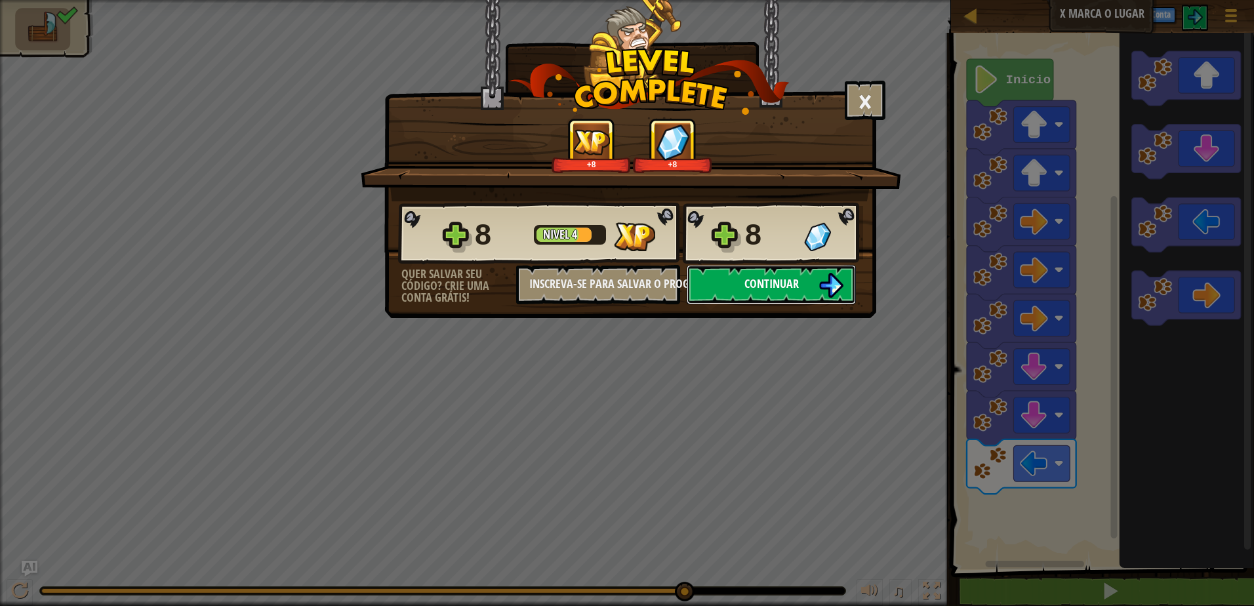
click at [725, 277] on button "Continuar" at bounding box center [771, 284] width 169 height 39
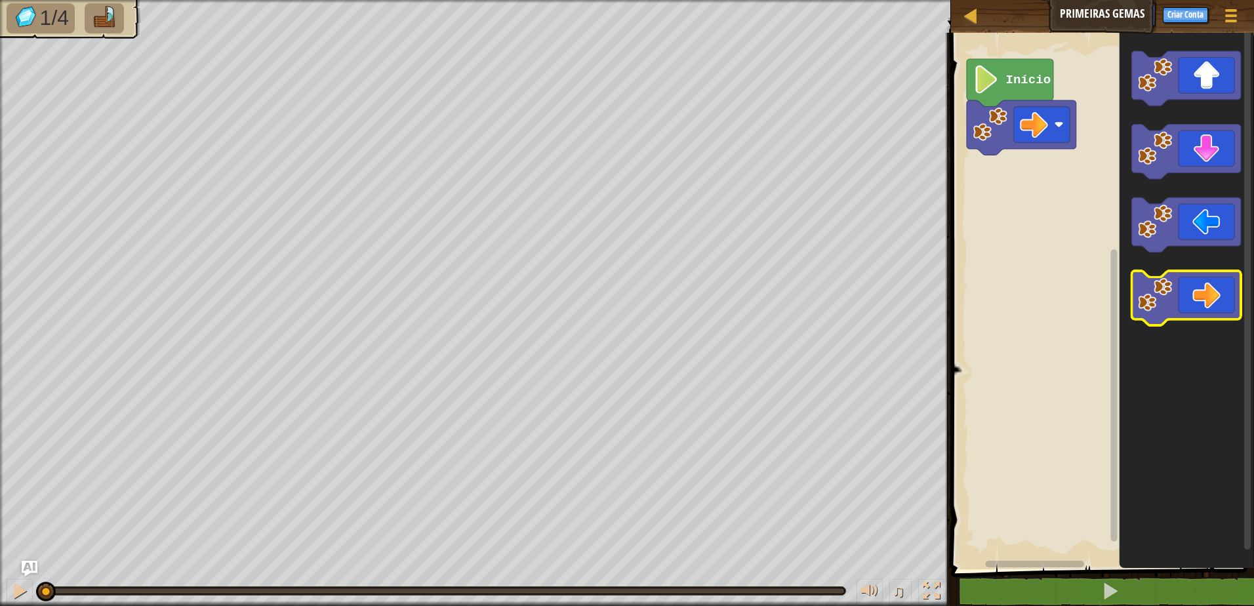
click at [1213, 317] on icon "Espaço de trabalho do Blockly" at bounding box center [1186, 298] width 110 height 54
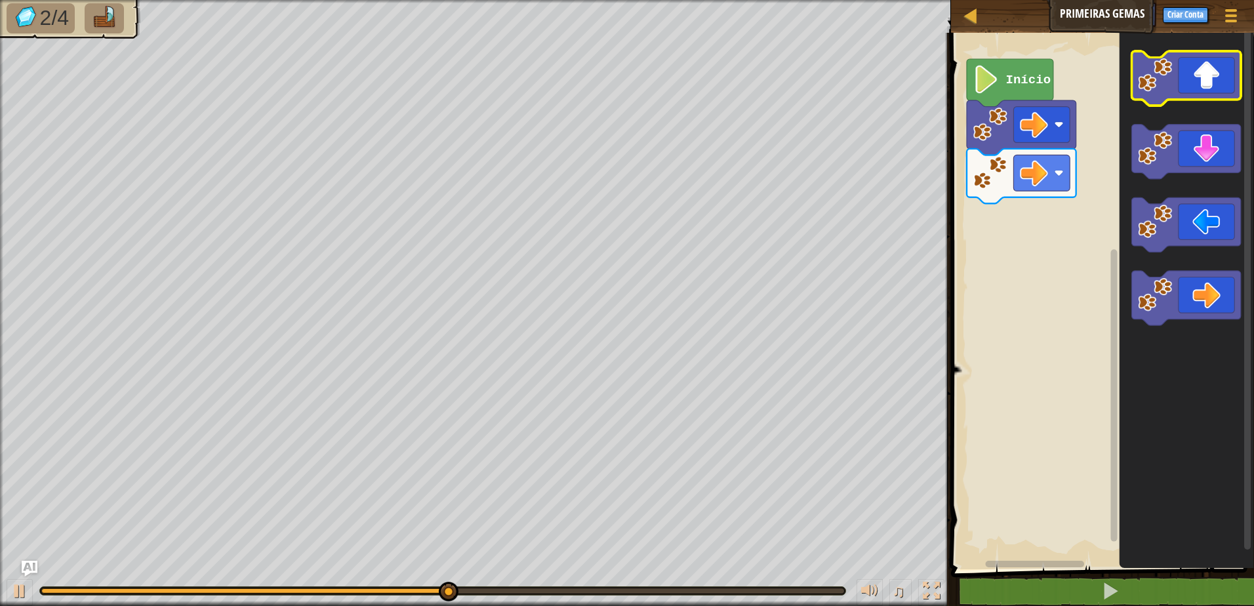
click at [1193, 88] on icon "Espaço de trabalho do Blockly" at bounding box center [1186, 78] width 110 height 54
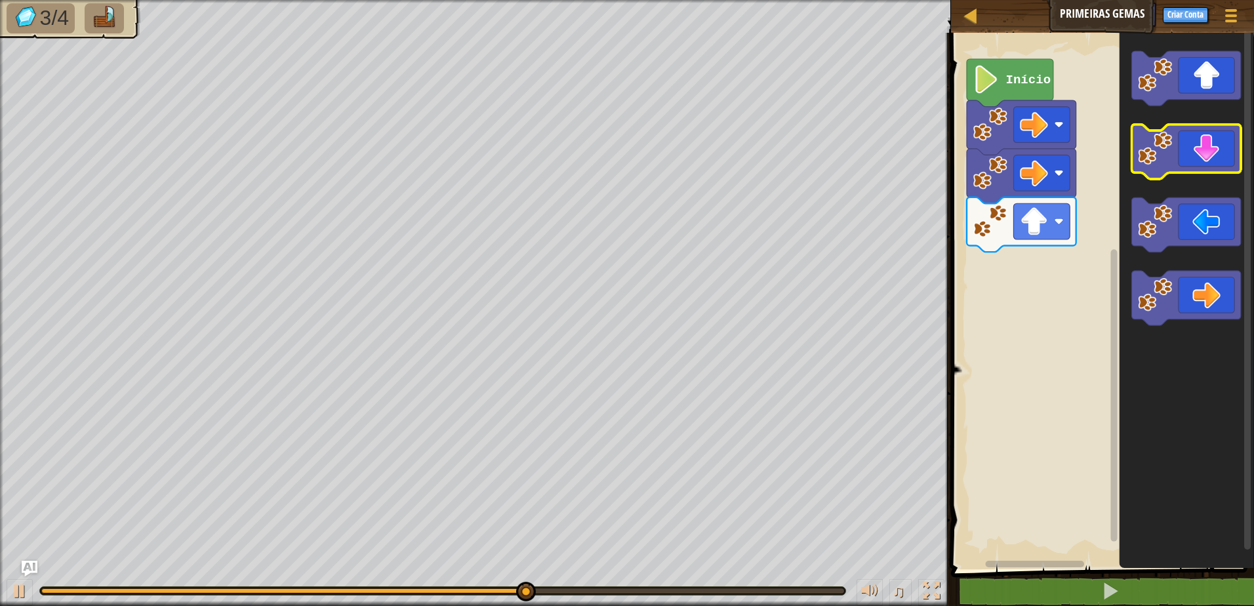
click at [1201, 161] on icon "Espaço de trabalho do Blockly" at bounding box center [1186, 152] width 110 height 54
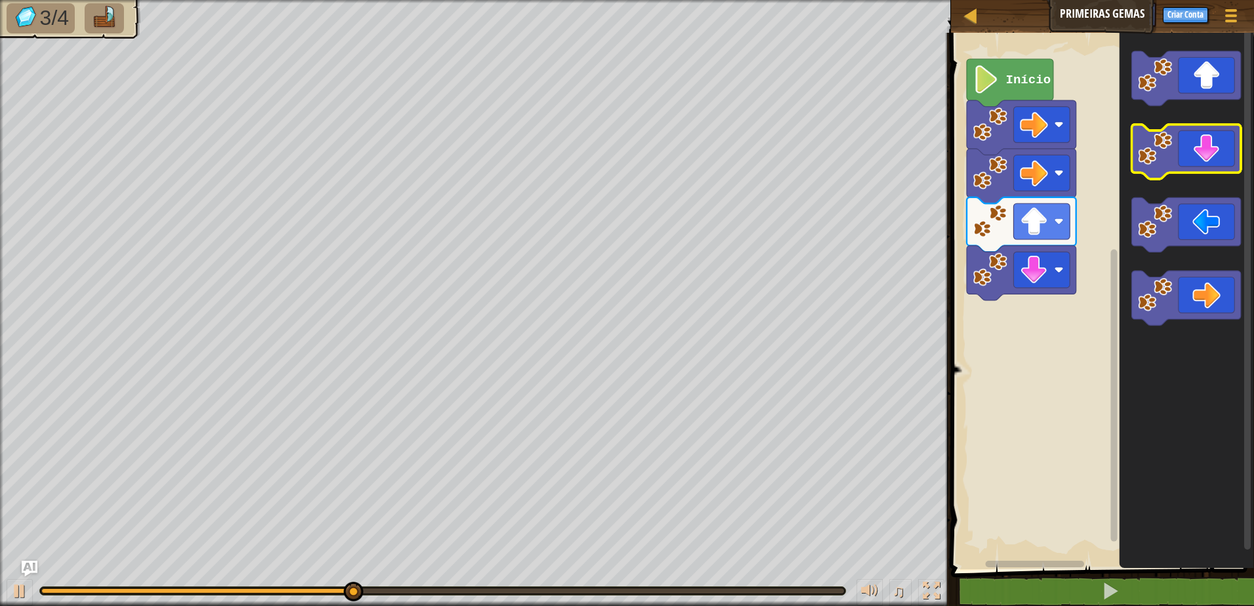
click at [1201, 161] on icon "Espaço de trabalho do Blockly" at bounding box center [1186, 152] width 110 height 54
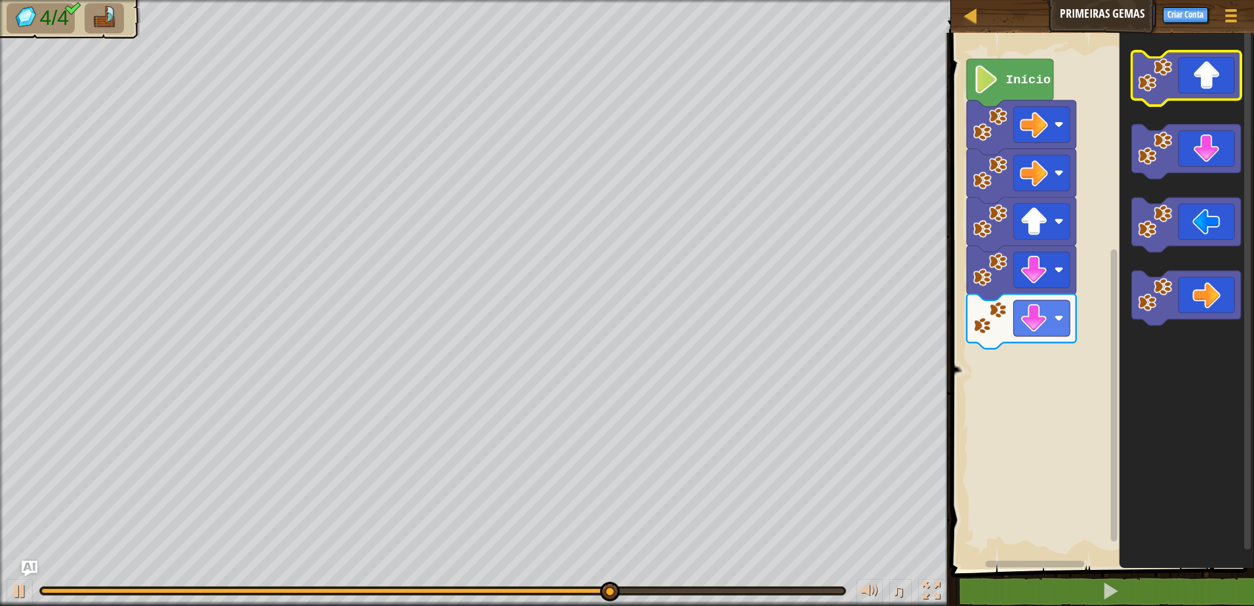
click at [1182, 70] on icon "Espaço de trabalho do Blockly" at bounding box center [1186, 78] width 110 height 54
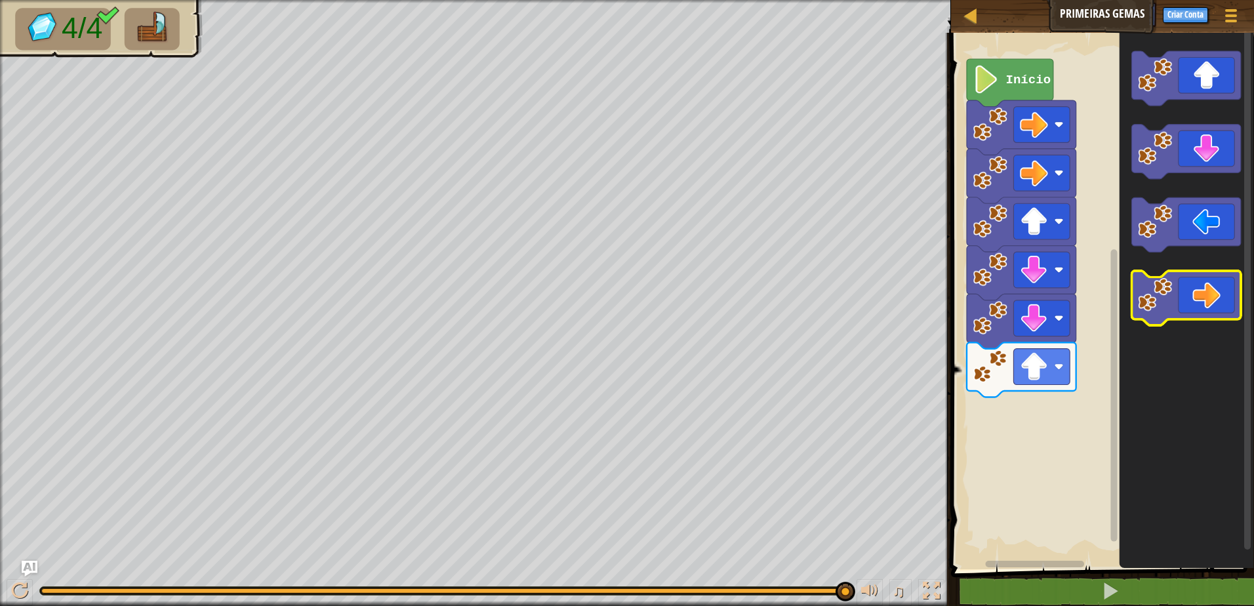
click at [1202, 301] on icon "Espaço de trabalho do Blockly" at bounding box center [1186, 298] width 110 height 54
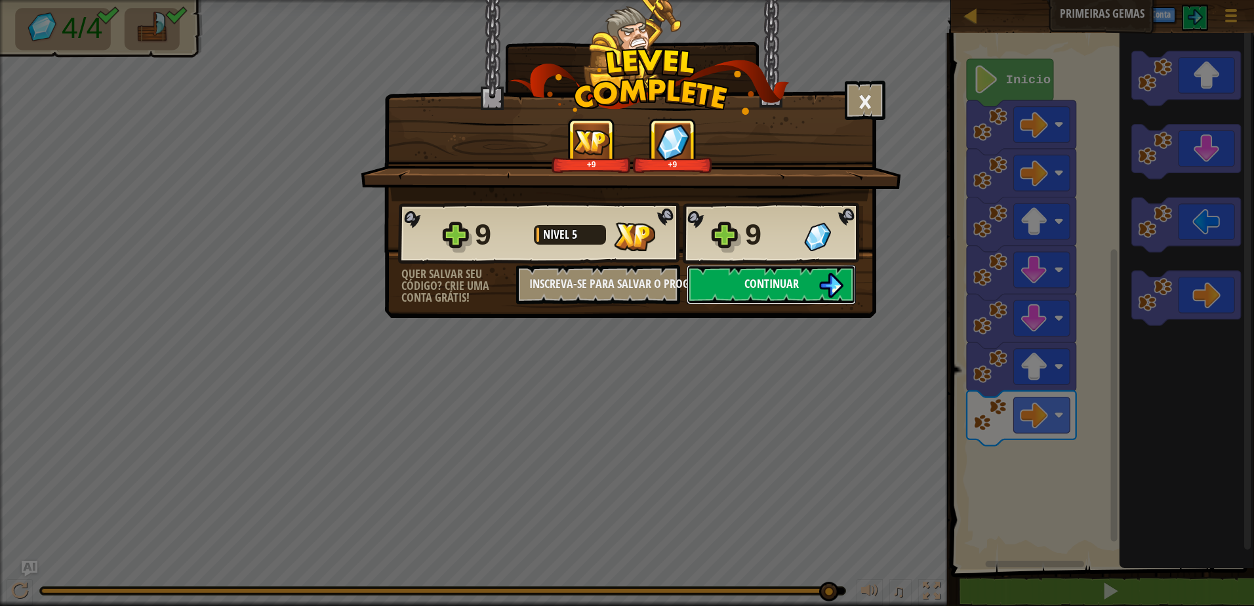
click at [742, 293] on button "Continuar" at bounding box center [771, 284] width 169 height 39
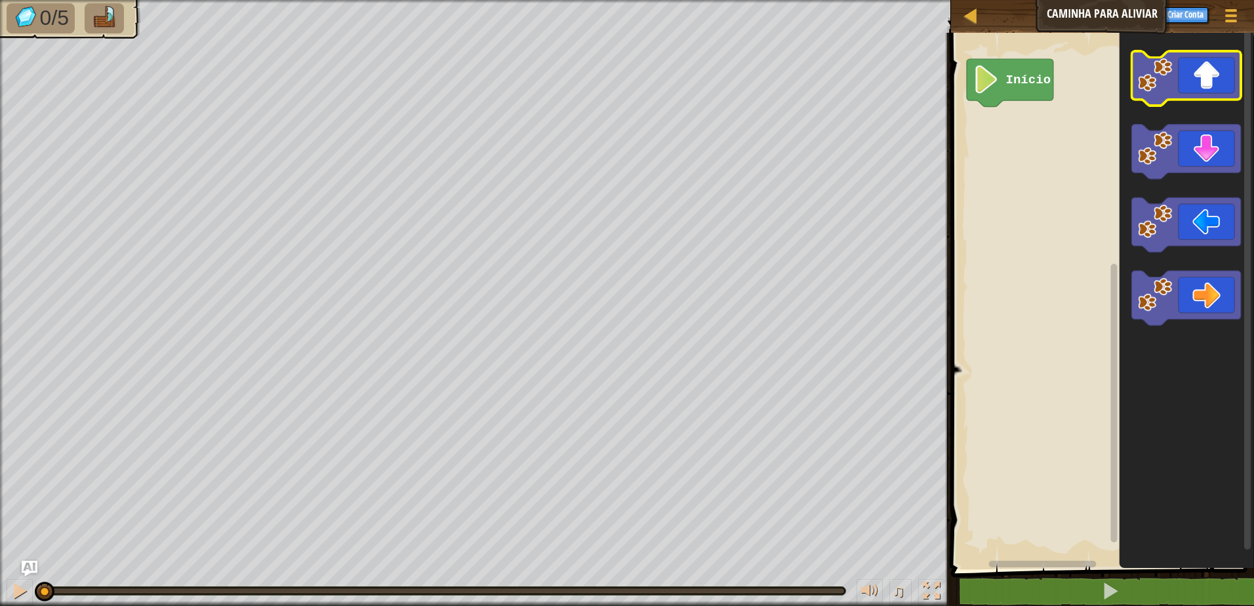
click at [1197, 80] on icon "Espaço de trabalho do Blockly" at bounding box center [1186, 78] width 110 height 54
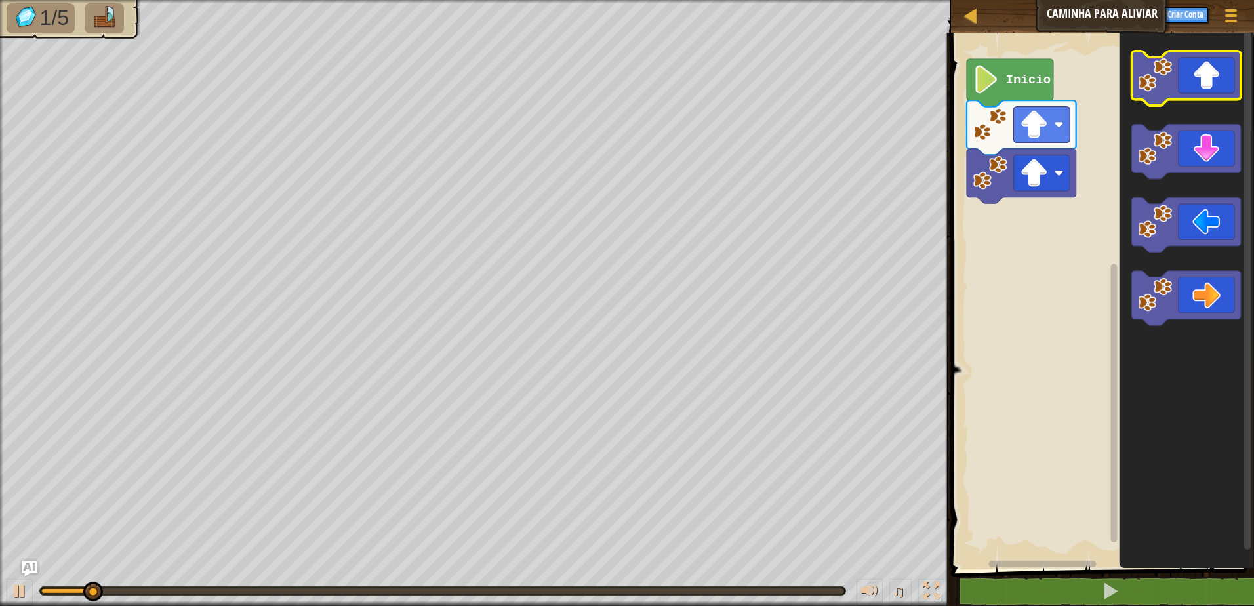
click at [1197, 80] on icon "Espaço de trabalho do Blockly" at bounding box center [1186, 78] width 110 height 54
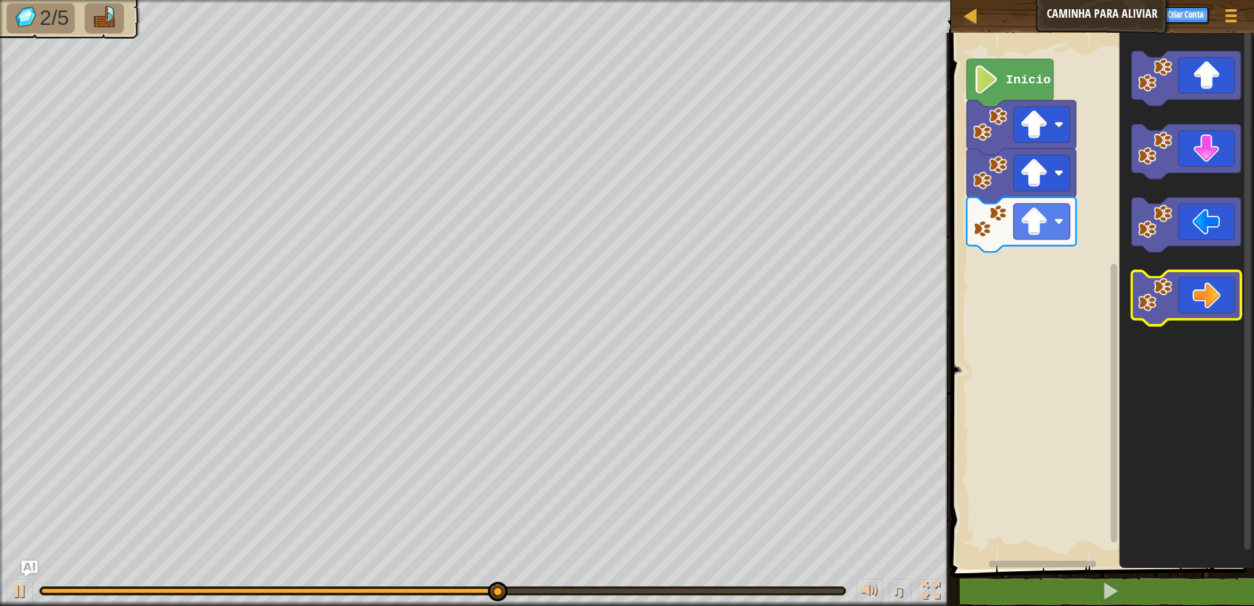
click at [1212, 310] on icon "Espaço de trabalho do Blockly" at bounding box center [1186, 298] width 110 height 54
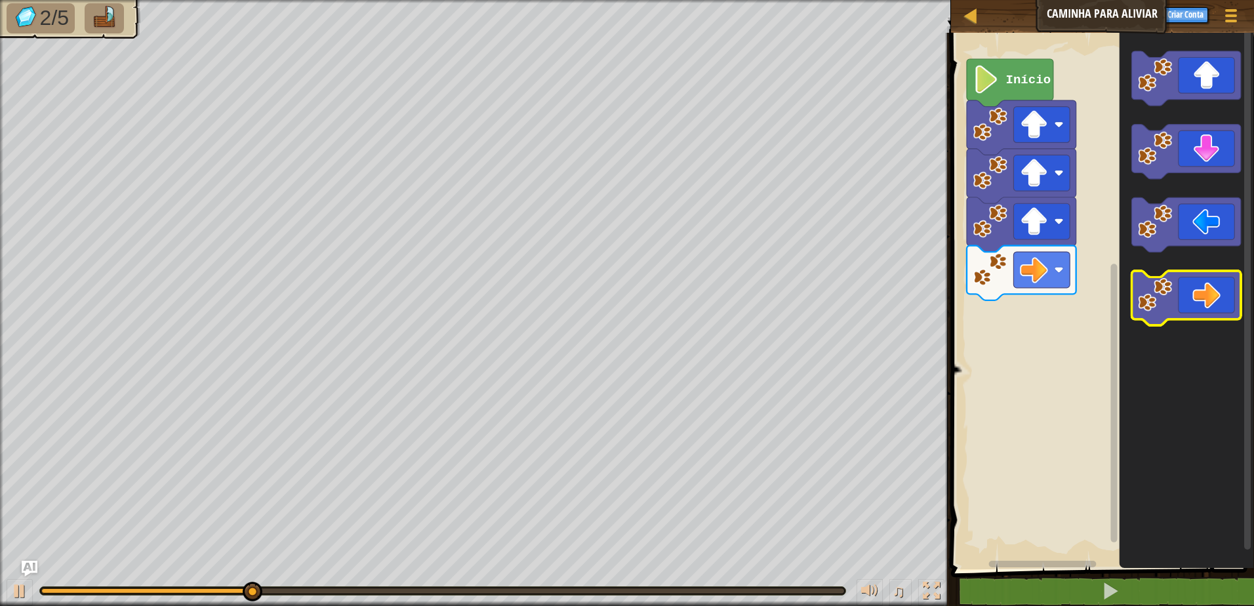
click at [1212, 309] on icon "Espaço de trabalho do Blockly" at bounding box center [1186, 298] width 110 height 54
click at [1211, 306] on icon "Espaço de trabalho do Blockly" at bounding box center [1186, 298] width 110 height 54
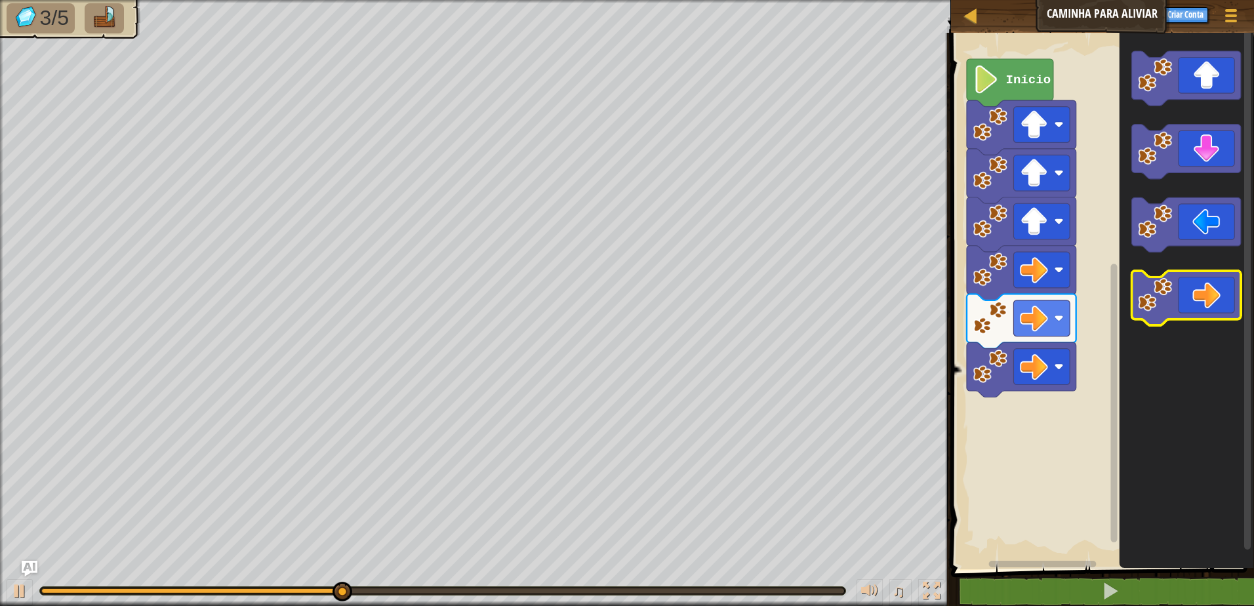
click at [1210, 301] on icon "Espaço de trabalho do Blockly" at bounding box center [1186, 298] width 110 height 54
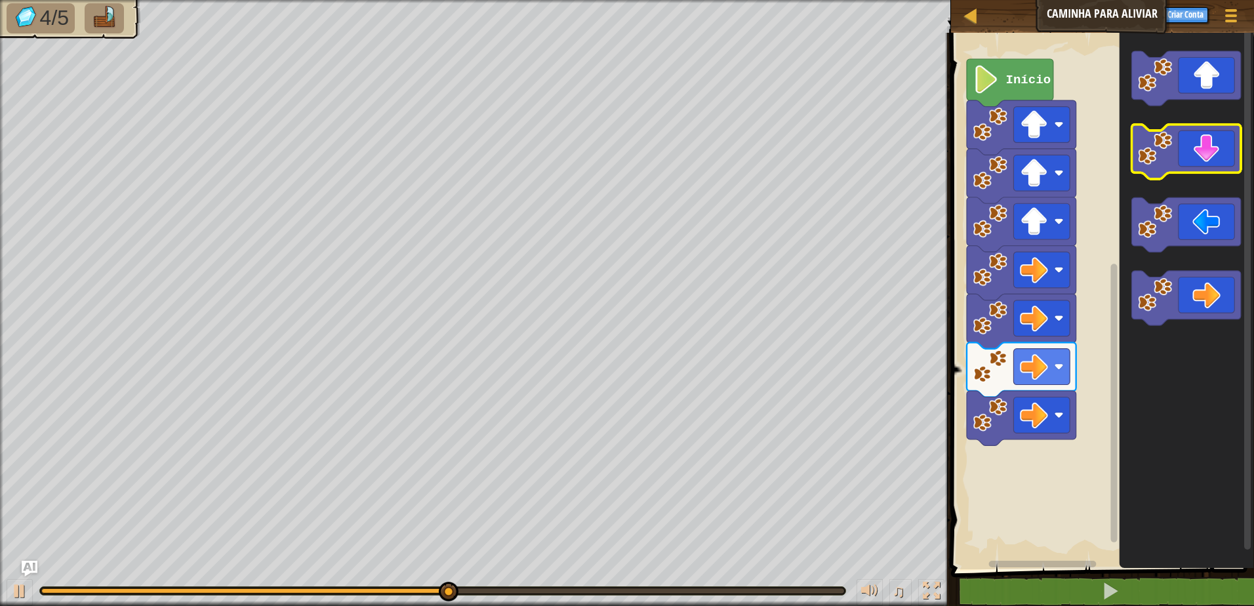
click at [1213, 147] on icon "Espaço de trabalho do Blockly" at bounding box center [1186, 152] width 110 height 54
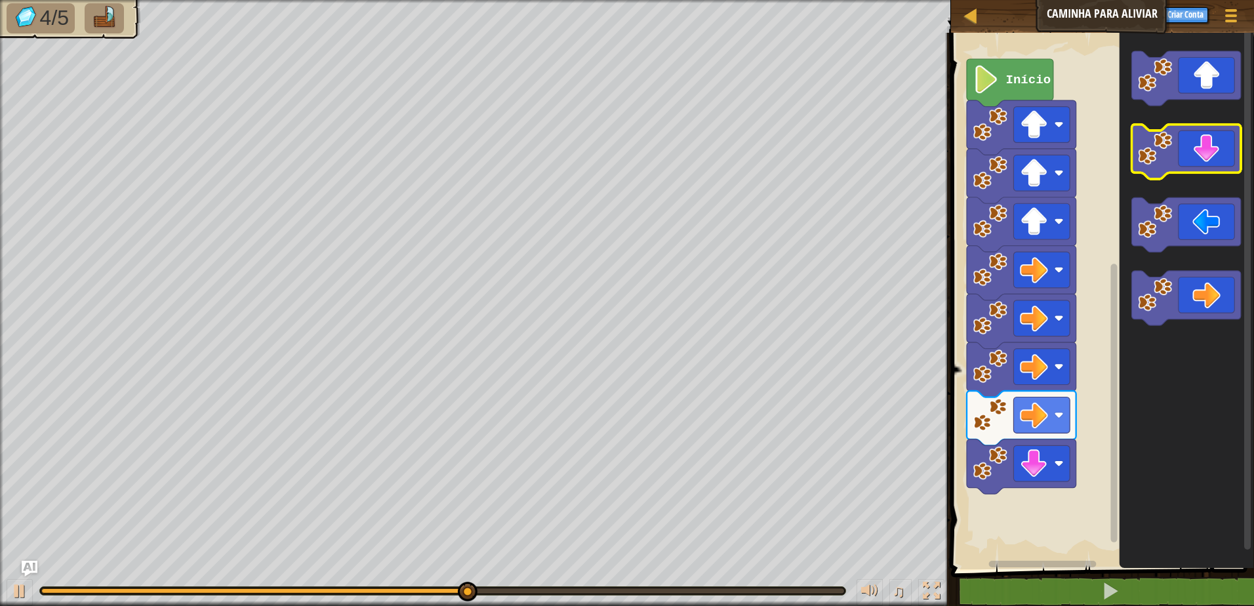
click at [1213, 147] on icon "Espaço de trabalho do Blockly" at bounding box center [1186, 152] width 110 height 54
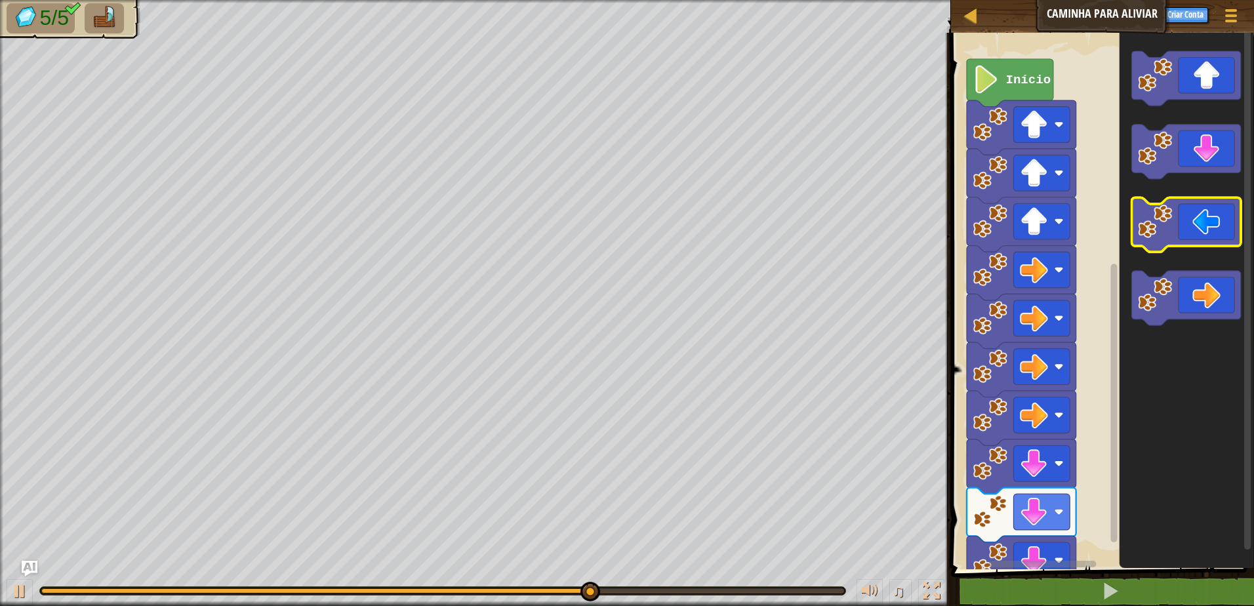
click at [1201, 251] on rect "Espaço de trabalho do Blockly" at bounding box center [1186, 225] width 110 height 54
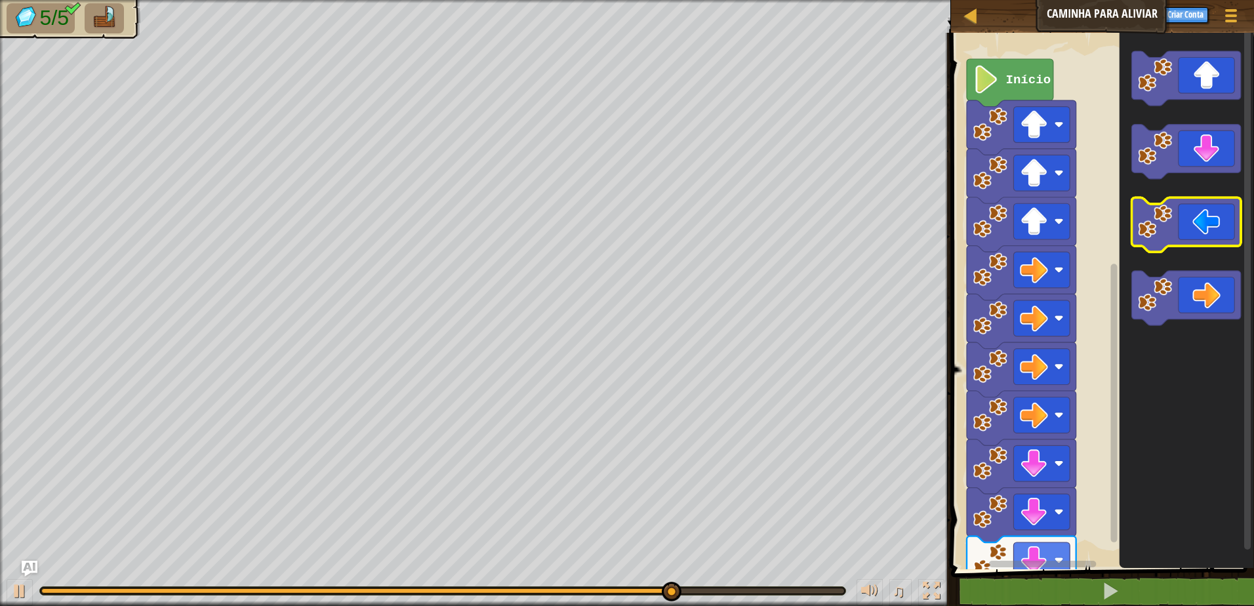
click at [1201, 231] on icon "Espaço de trabalho do Blockly" at bounding box center [1186, 225] width 110 height 54
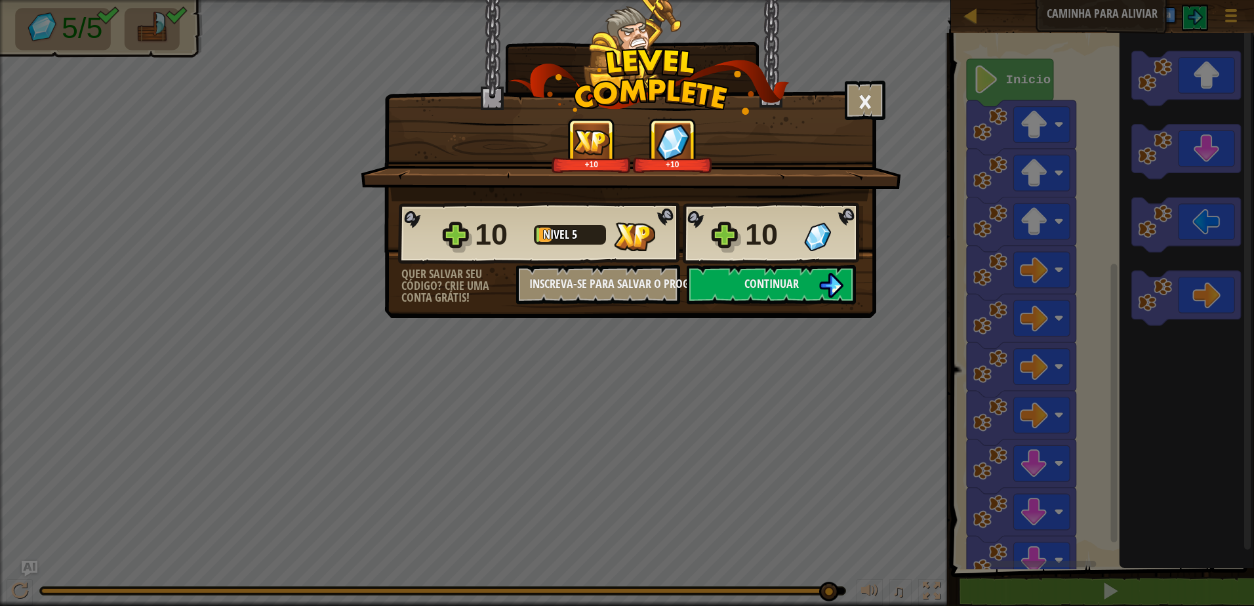
click at [741, 264] on div "10 Nível 5 10" at bounding box center [630, 233] width 465 height 63
click at [783, 278] on span "Continuar" at bounding box center [771, 283] width 54 height 16
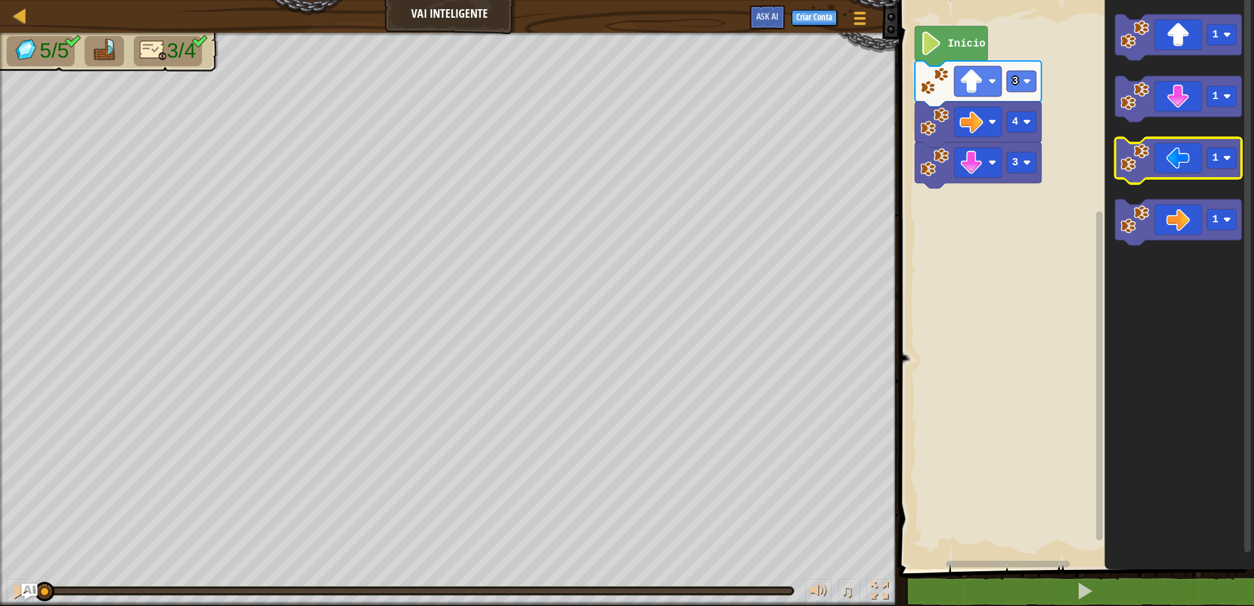
click at [1152, 159] on icon "Espaço de trabalho do Blockly" at bounding box center [1178, 161] width 127 height 46
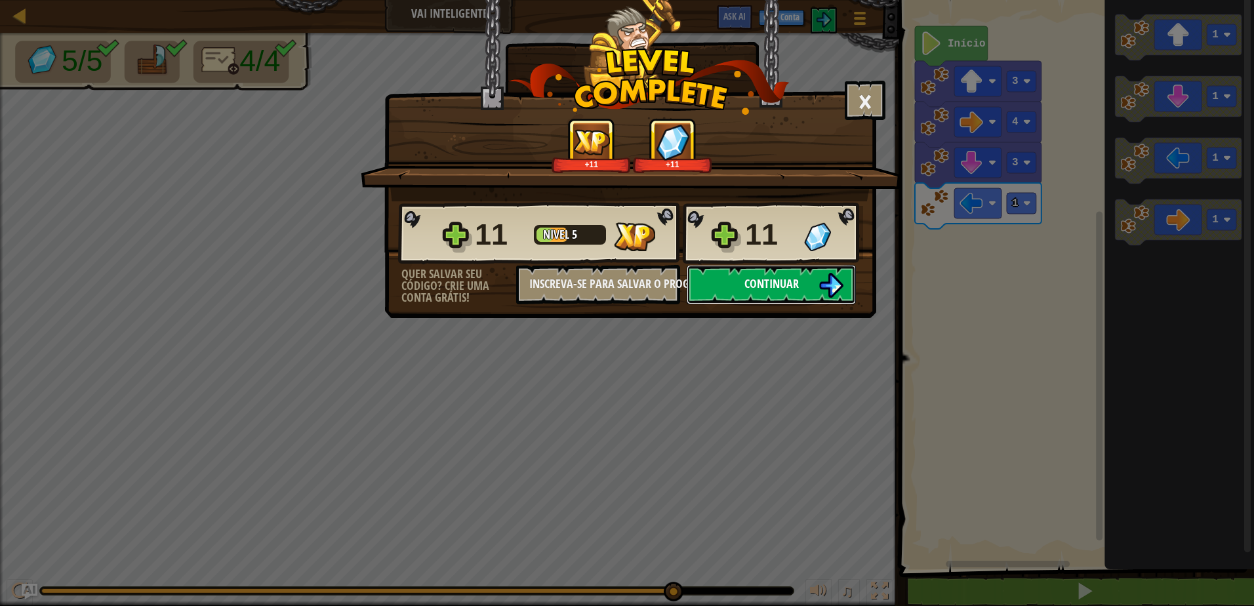
click at [833, 274] on img at bounding box center [830, 285] width 25 height 25
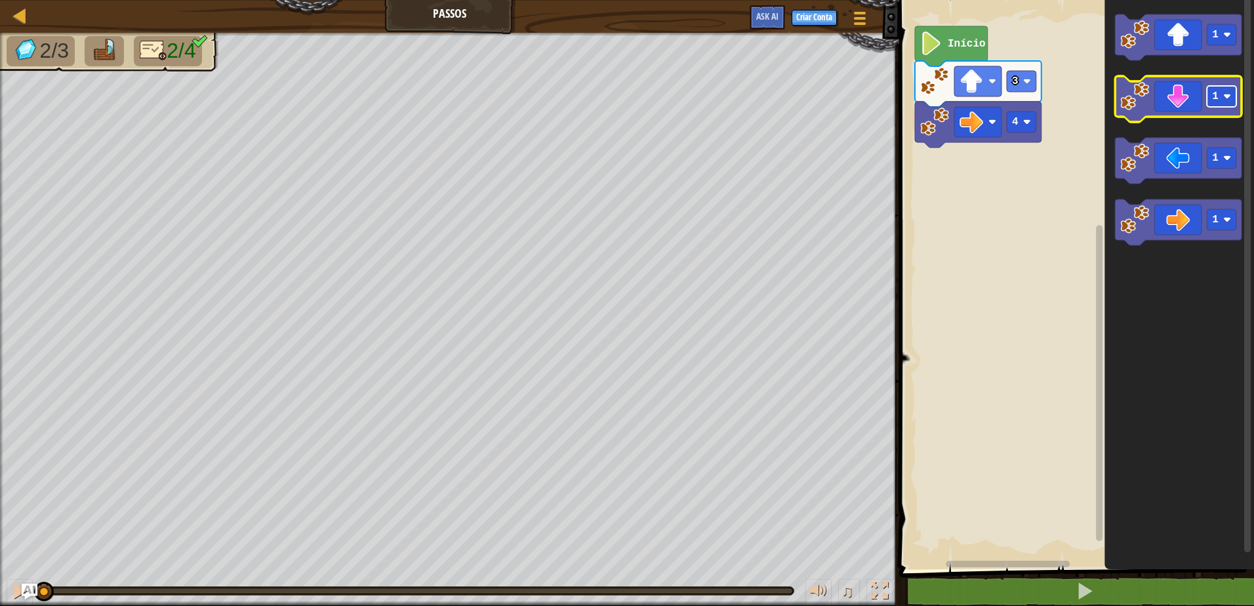
click at [1211, 96] on rect "Espaço de trabalho do Blockly" at bounding box center [1222, 96] width 30 height 21
click at [1187, 113] on icon "Espaço de trabalho do Blockly" at bounding box center [1178, 99] width 127 height 46
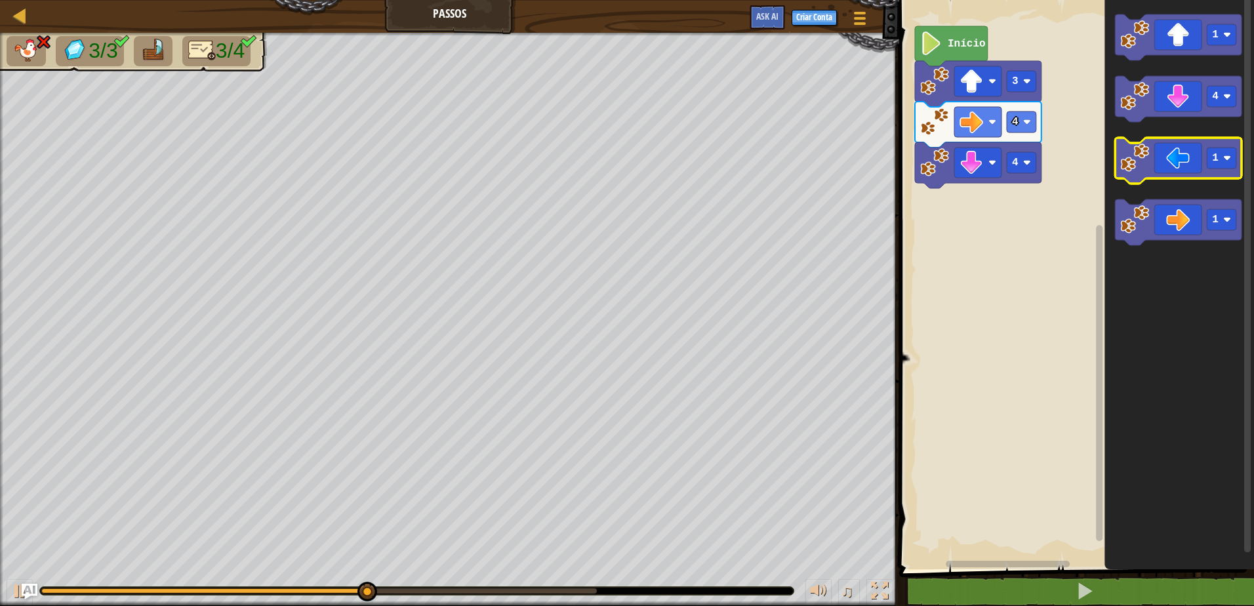
click at [1161, 155] on icon "Espaço de trabalho do Blockly" at bounding box center [1178, 161] width 127 height 46
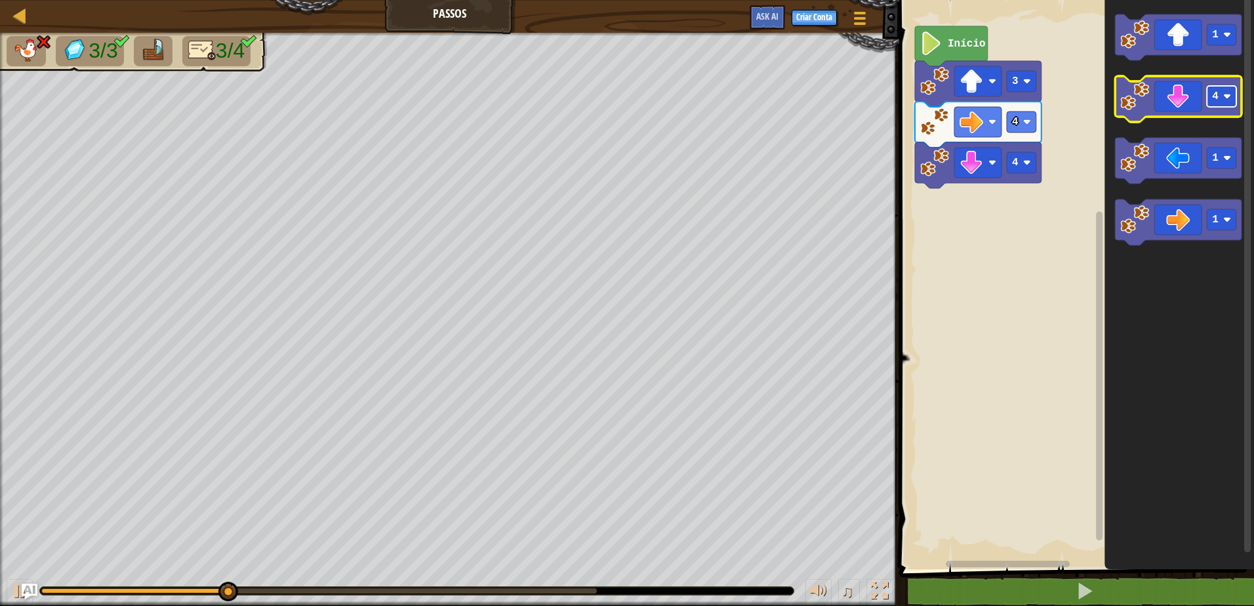
click at [1218, 100] on text "4" at bounding box center [1215, 96] width 7 height 12
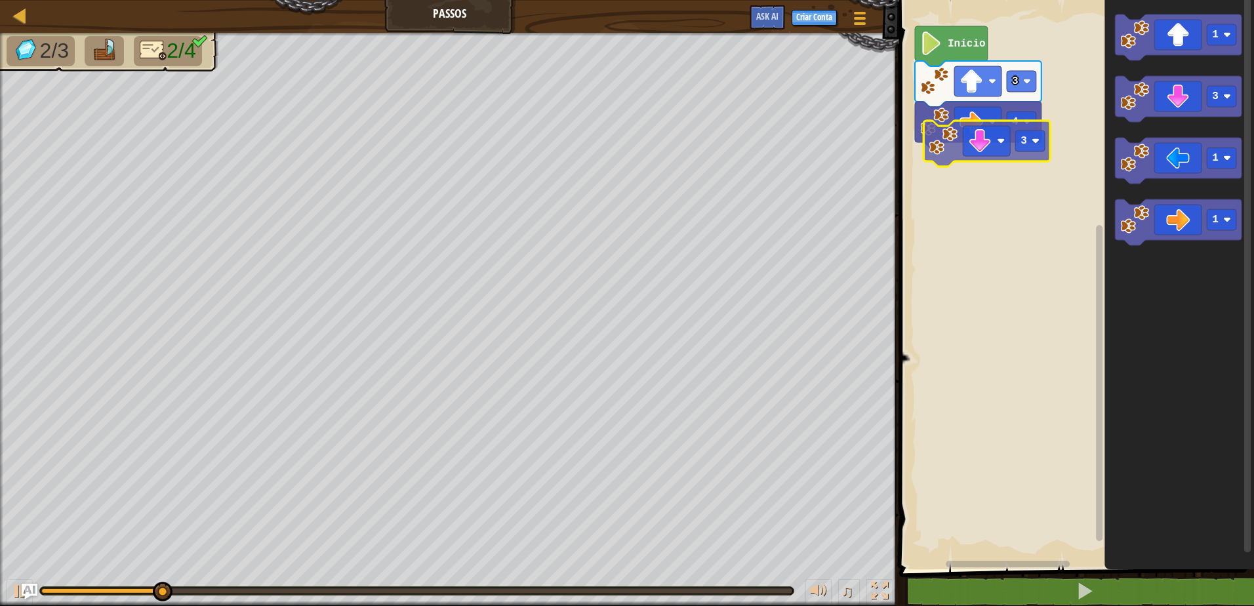
click at [999, 148] on div "4 3 Início 1 3 1 1 3" at bounding box center [1074, 281] width 359 height 576
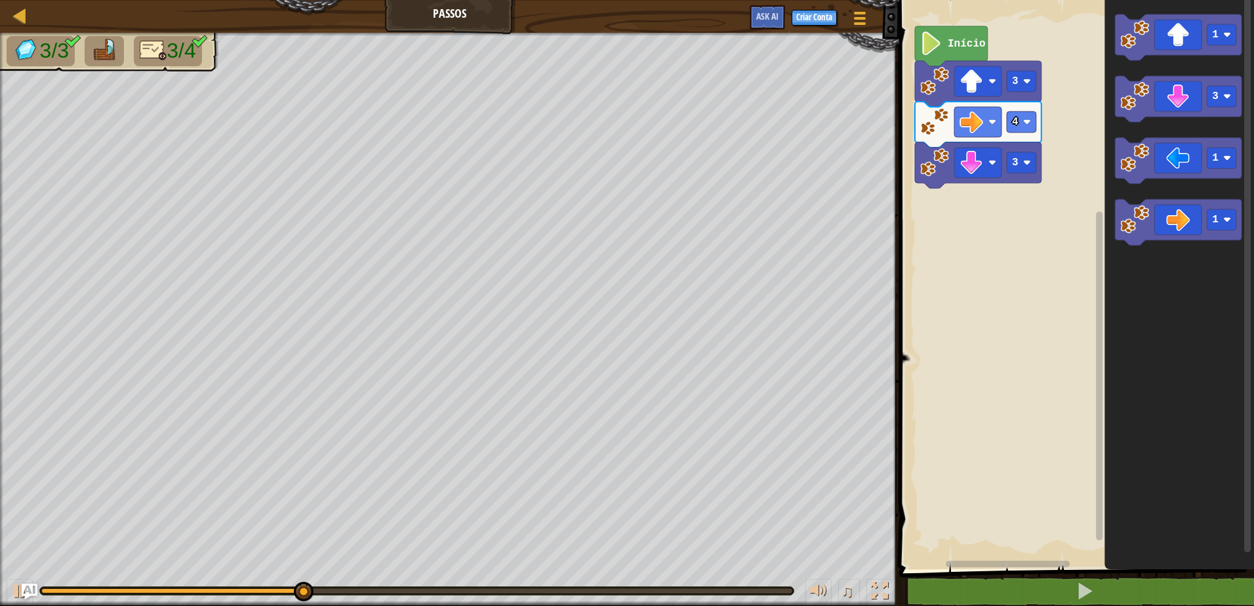
click at [1096, 242] on div "Início 3 4 3 1 3 1 1" at bounding box center [1074, 281] width 359 height 576
click at [1167, 165] on icon "Espaço de trabalho do Blockly" at bounding box center [1178, 161] width 127 height 46
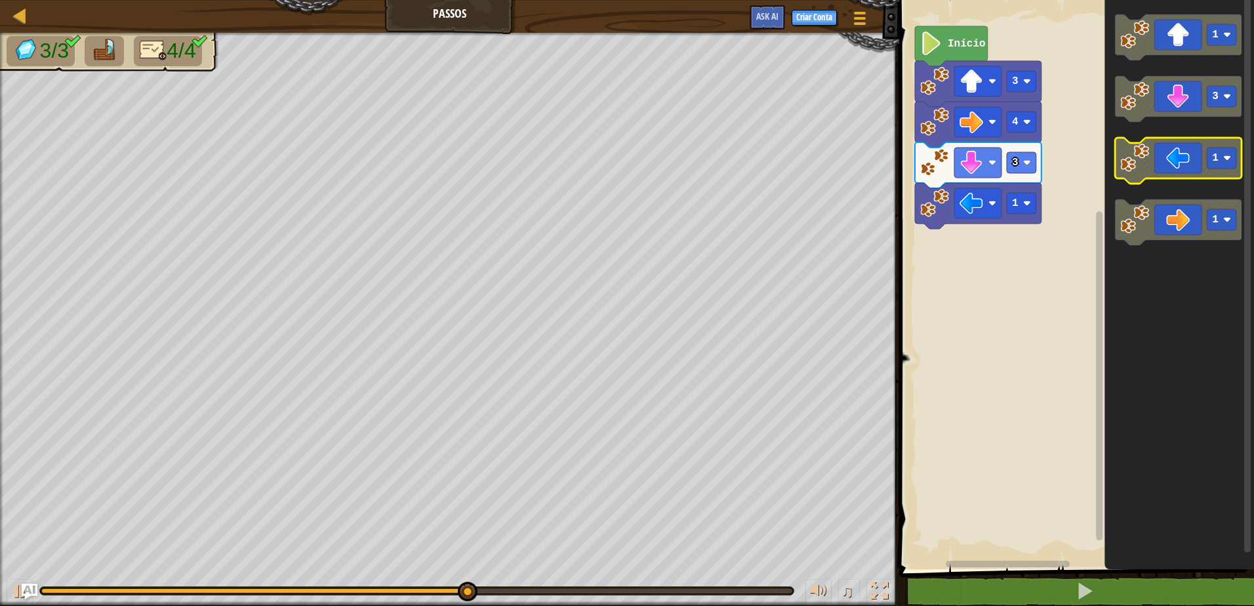
click at [1167, 157] on icon "Espaço de trabalho do Blockly" at bounding box center [1178, 161] width 127 height 46
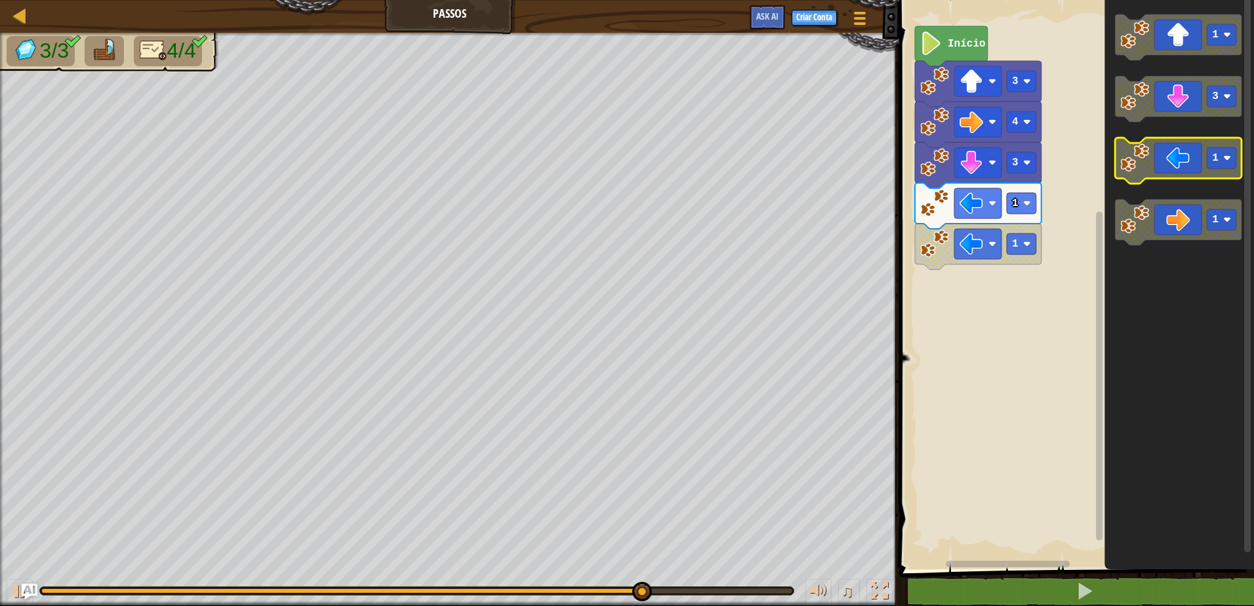
click at [1169, 159] on icon "Espaço de trabalho do Blockly" at bounding box center [1178, 161] width 127 height 46
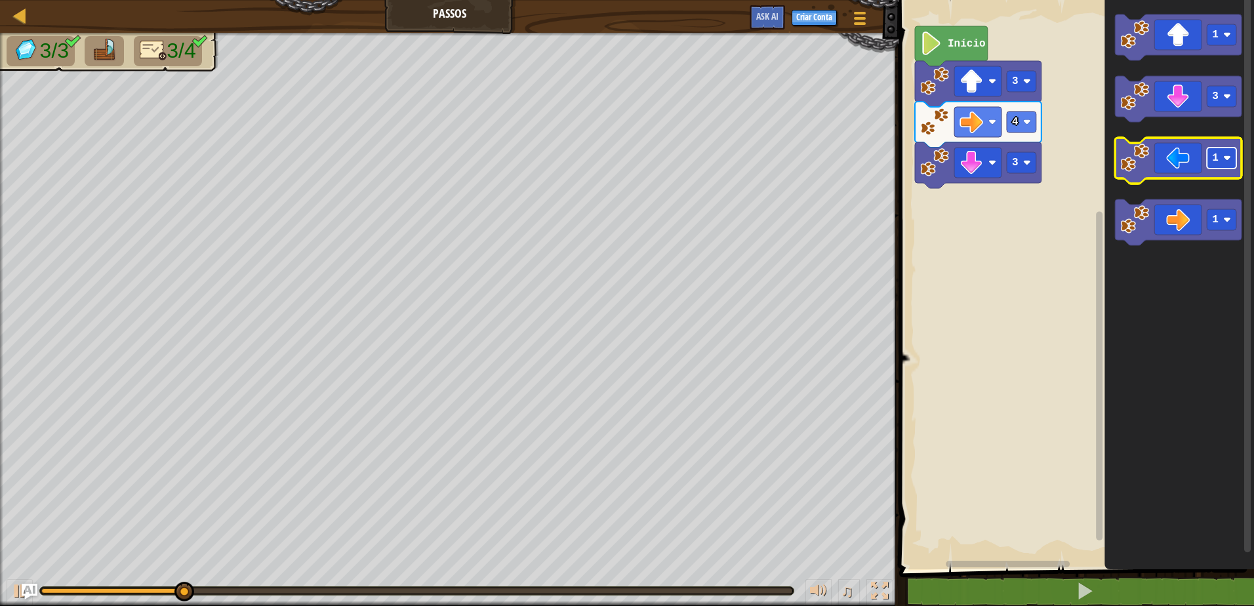
click at [1224, 154] on image "Espaço de trabalho do Blockly" at bounding box center [1227, 158] width 8 height 8
click at [1194, 176] on icon "Espaço de trabalho do Blockly" at bounding box center [1178, 161] width 127 height 46
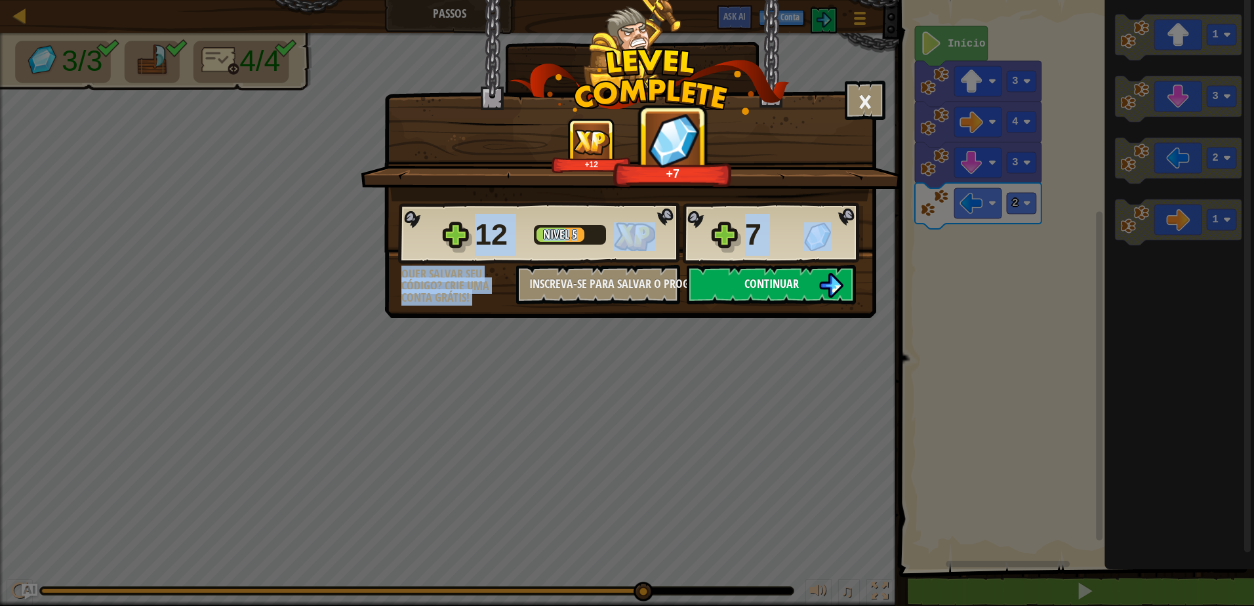
click at [790, 303] on div "× Este nível foi divertido? +12 +7 Reticulating Splines... 12 Nível 5 7 Quer sa…" at bounding box center [630, 159] width 492 height 318
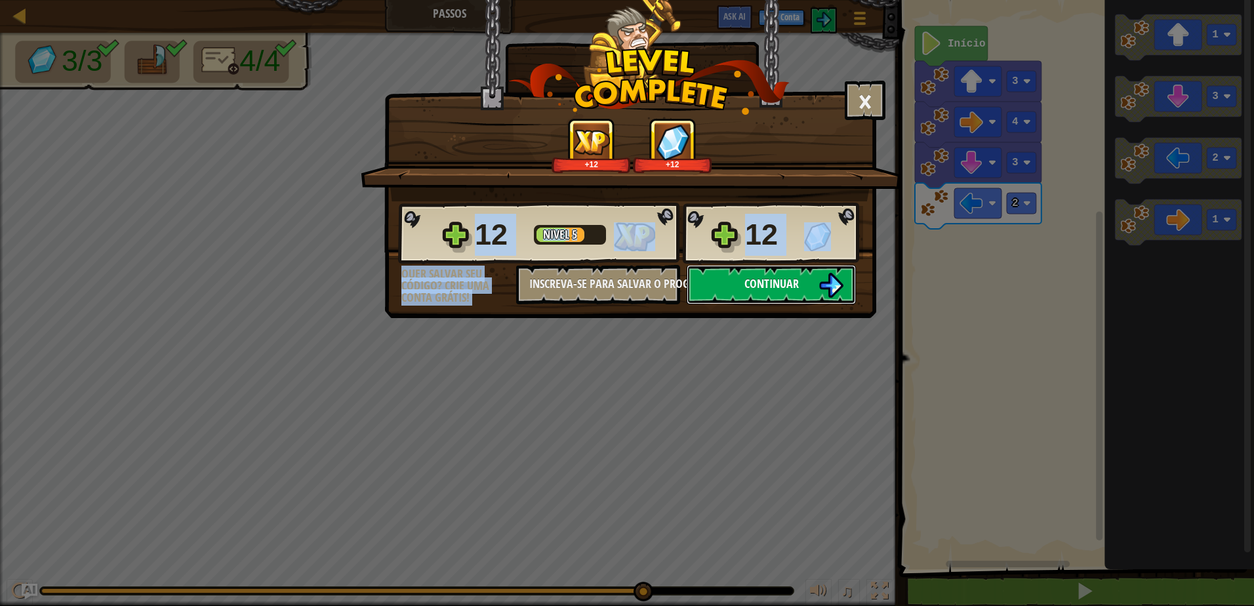
click at [763, 279] on span "Continuar" at bounding box center [771, 283] width 54 height 16
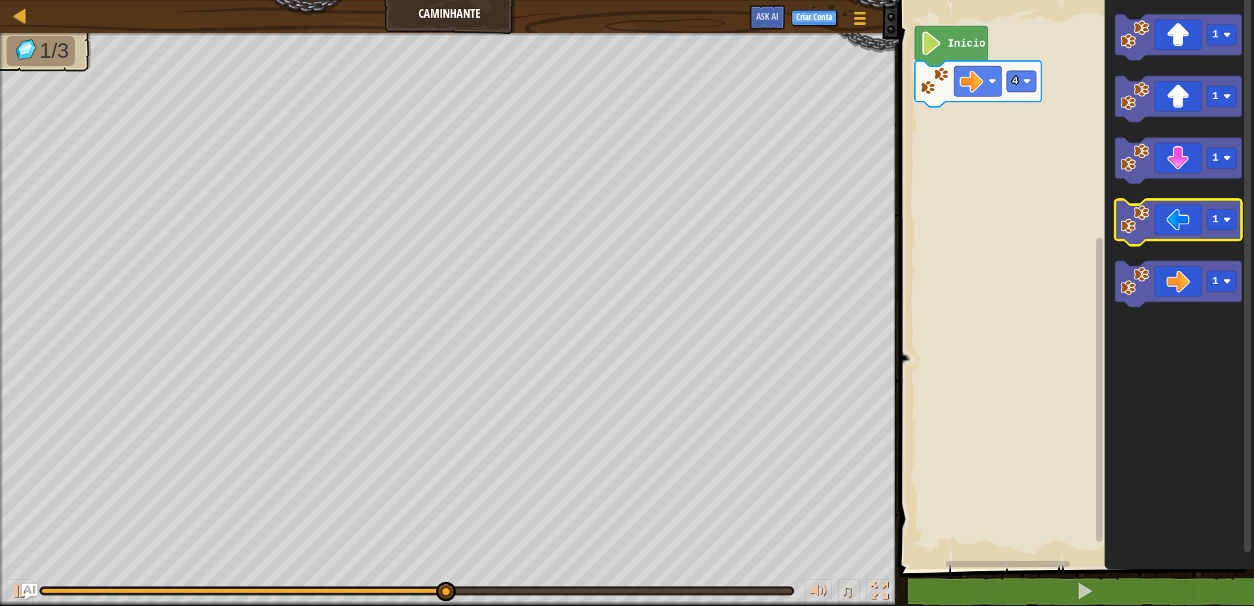
click at [1184, 218] on icon "Espaço de trabalho do Blockly" at bounding box center [1178, 222] width 127 height 46
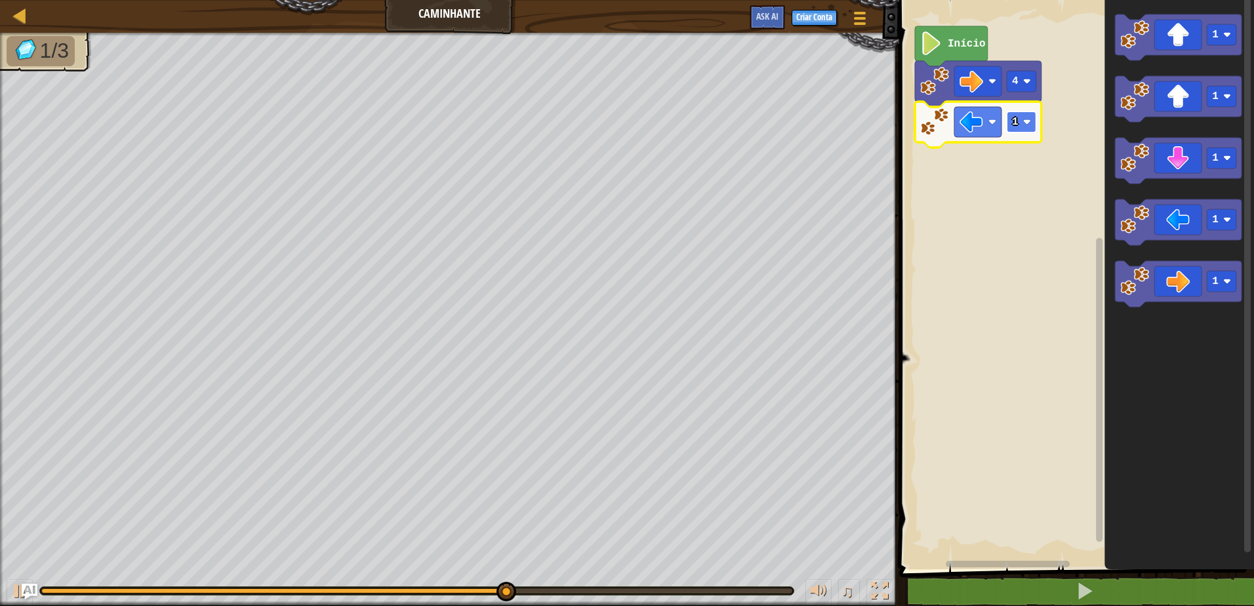
click at [1022, 123] on rect "Espaço de trabalho do Blockly" at bounding box center [1022, 121] width 30 height 21
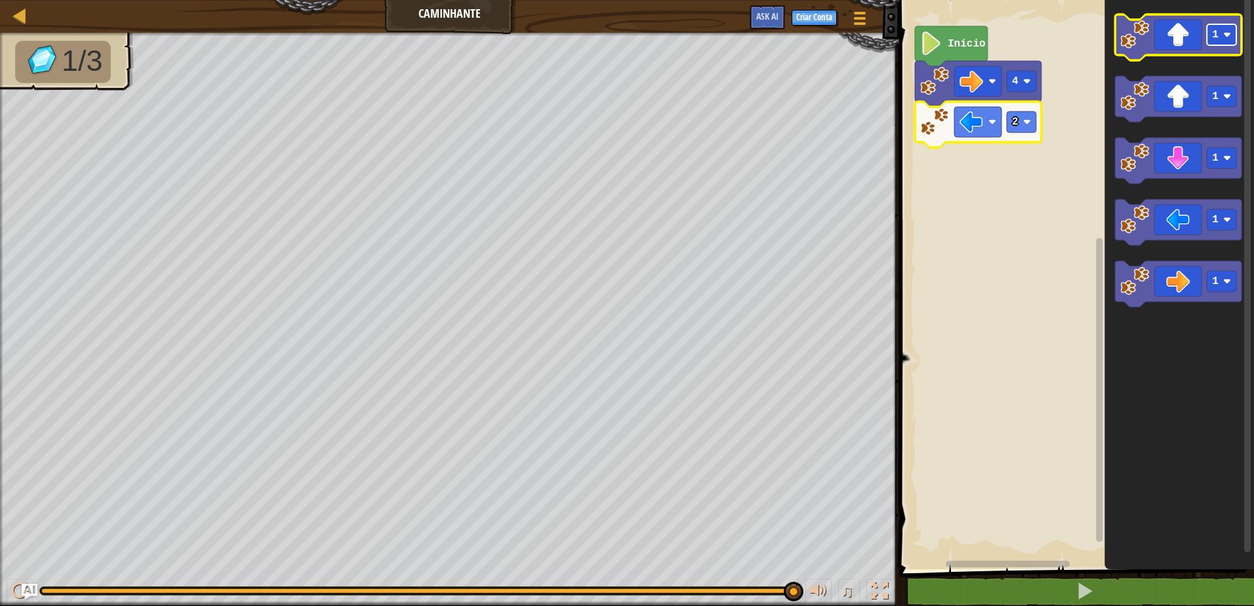
click at [1227, 34] on image "Espaço de trabalho do Blockly" at bounding box center [1227, 35] width 8 height 8
click at [1186, 47] on icon "Espaço de trabalho do Blockly" at bounding box center [1178, 37] width 127 height 46
